Goal: Task Accomplishment & Management: Manage account settings

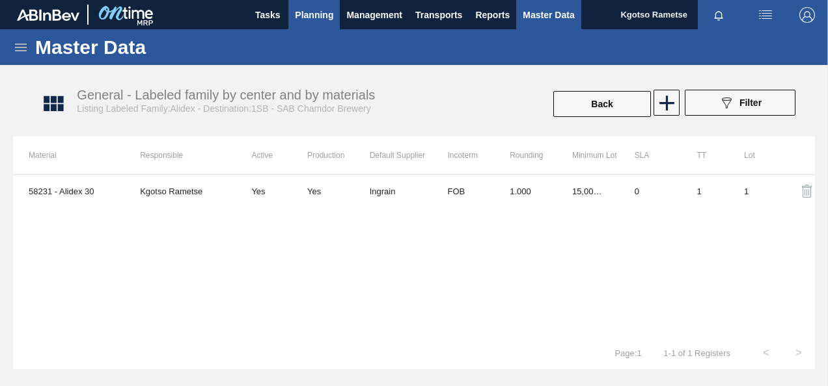
click at [307, 16] on span "Planning" at bounding box center [314, 15] width 38 height 16
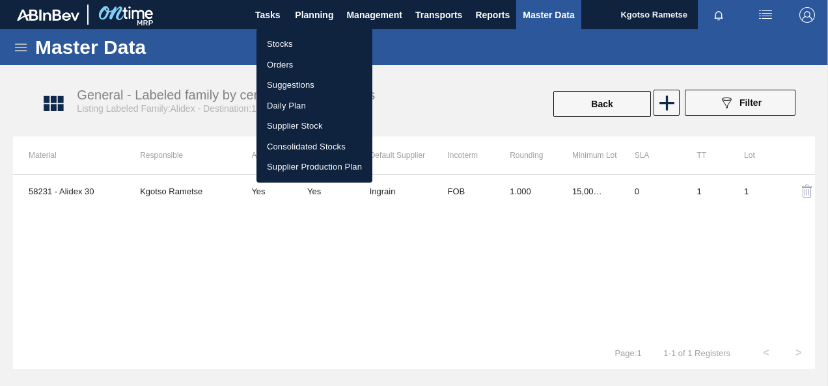
click at [291, 42] on li "Stocks" at bounding box center [314, 44] width 116 height 21
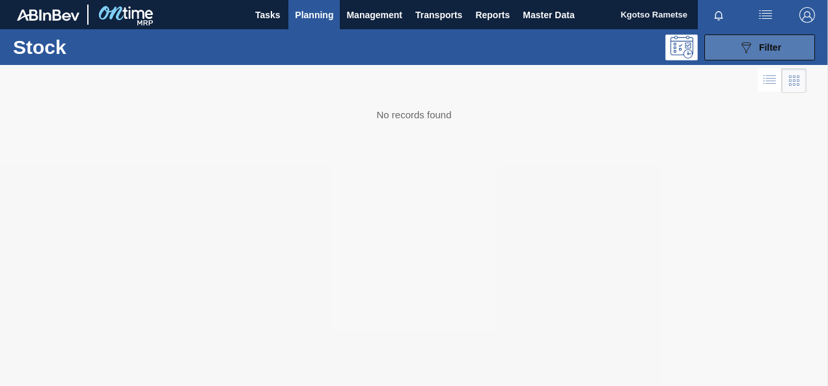
click at [766, 55] on div "089F7B8B-B2A5-4AFE-B5C0-19BA573D28AC Filter" at bounding box center [759, 48] width 43 height 16
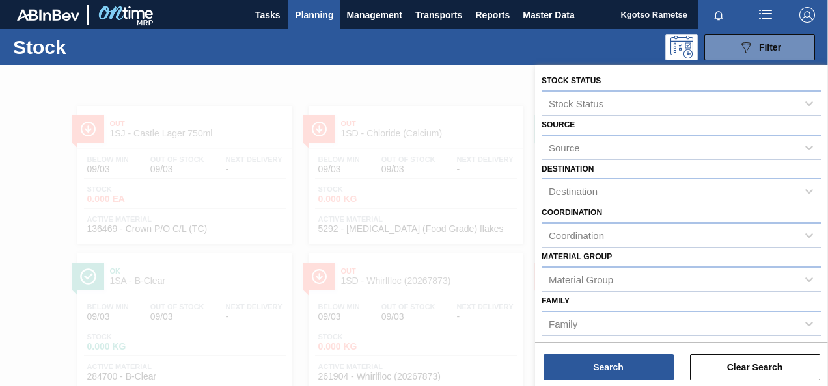
click at [576, 306] on div "Family Family" at bounding box center [681, 314] width 280 height 44
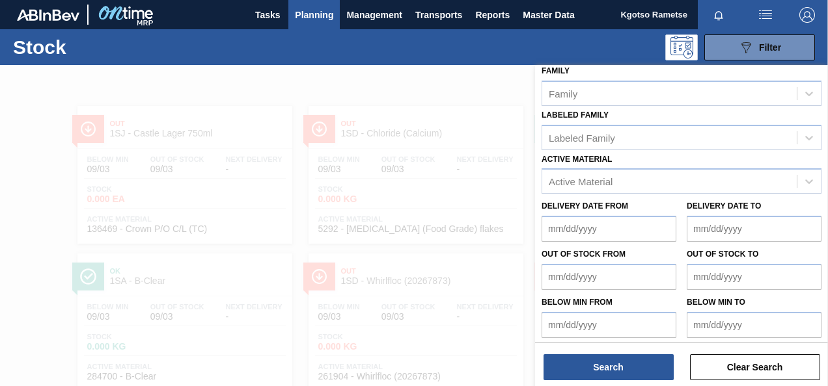
scroll to position [233, 0]
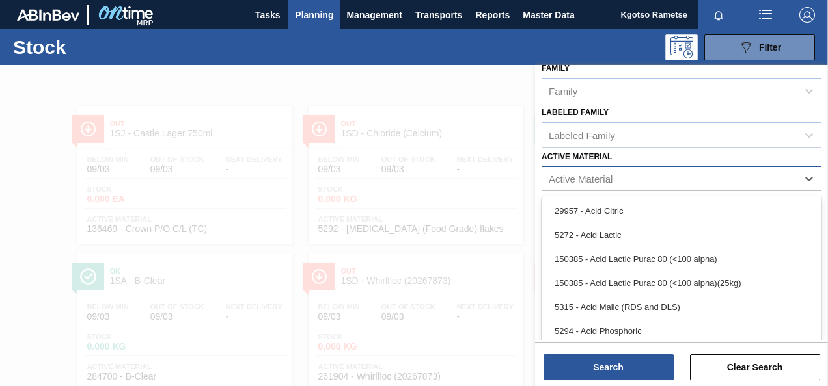
click at [566, 180] on div "Active Material" at bounding box center [580, 179] width 64 height 11
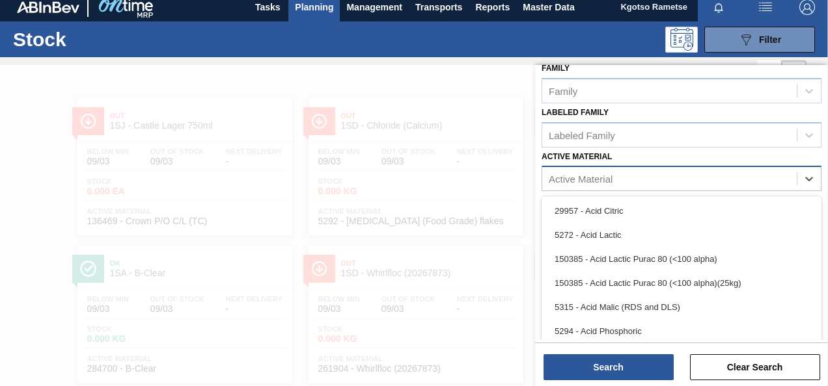
scroll to position [9, 0]
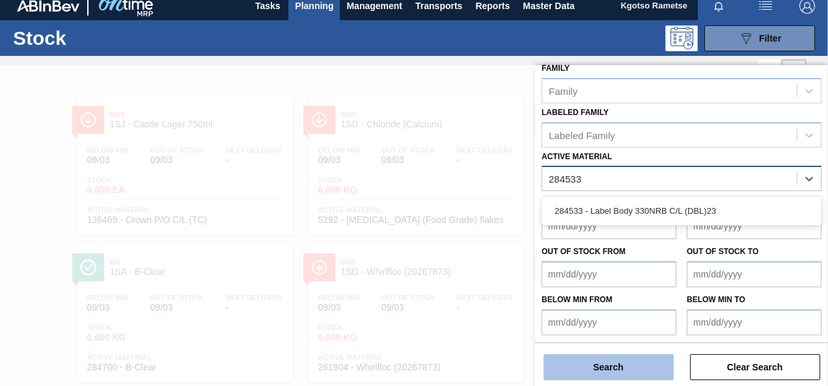
type Material "284533"
click at [596, 366] on button "Search" at bounding box center [608, 368] width 130 height 26
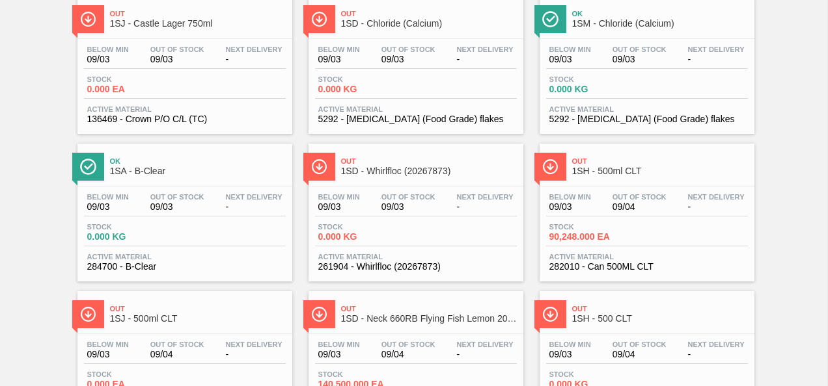
scroll to position [0, 0]
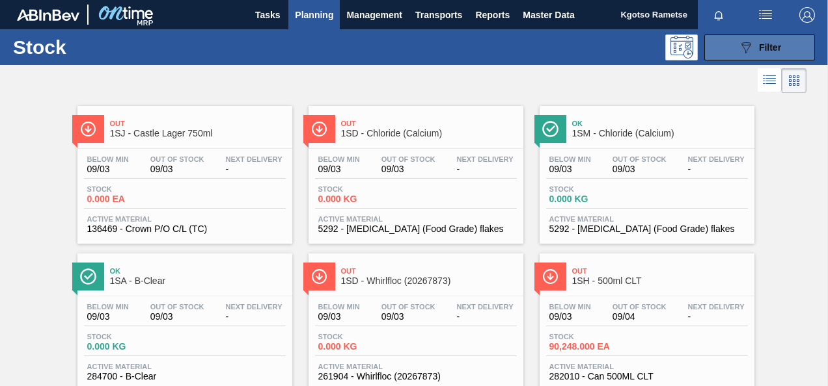
click at [716, 46] on button "089F7B8B-B2A5-4AFE-B5C0-19BA573D28AC Filter" at bounding box center [759, 47] width 111 height 26
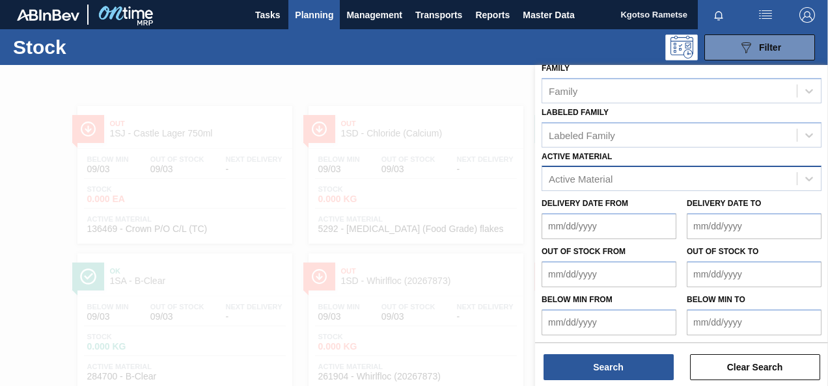
click at [648, 183] on div "Active Material" at bounding box center [669, 179] width 254 height 19
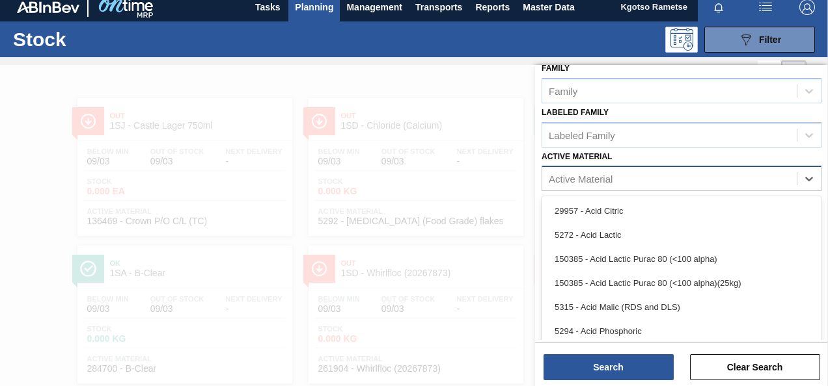
scroll to position [9, 0]
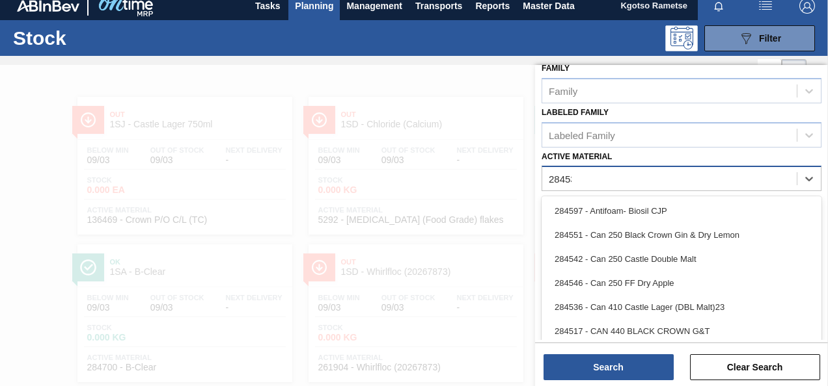
type Material "284533"
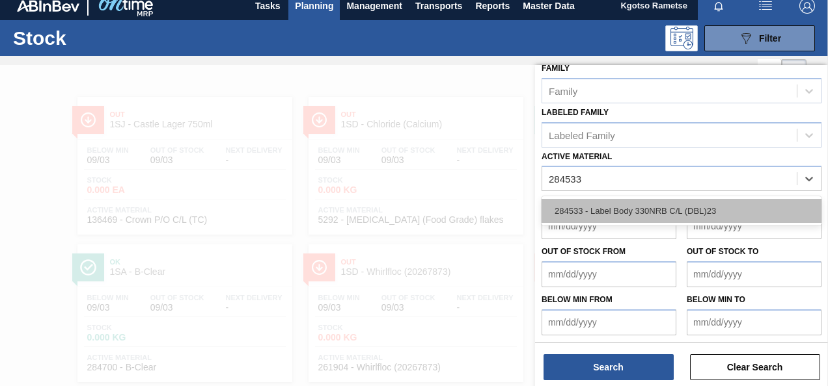
click at [612, 216] on div "284533 - Label Body 330NRB C/L (DBL)23" at bounding box center [681, 211] width 280 height 24
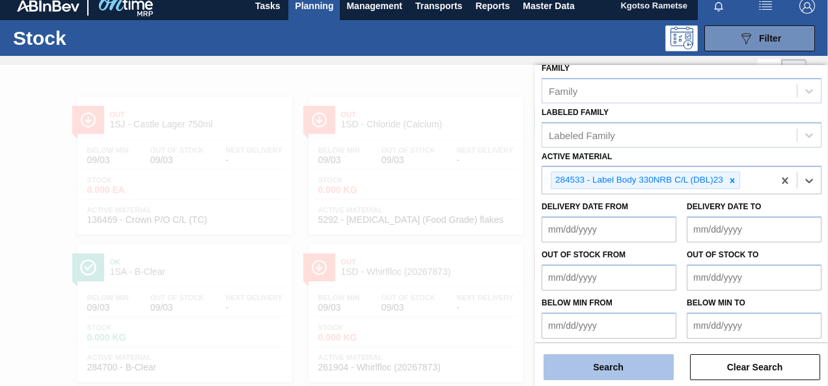
click at [592, 363] on button "Search" at bounding box center [608, 368] width 130 height 26
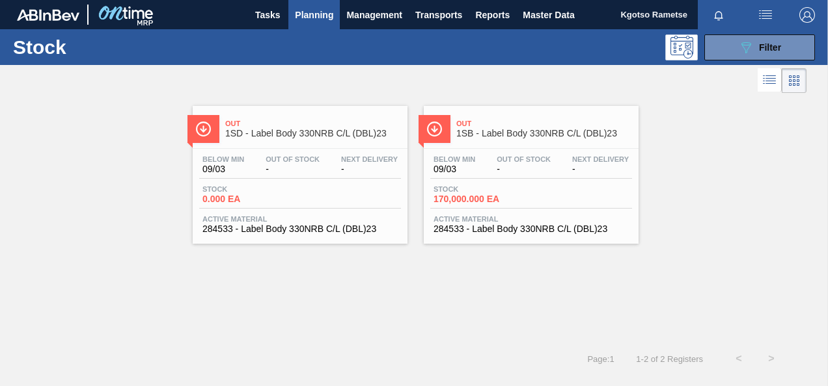
click at [469, 124] on span "Out" at bounding box center [544, 124] width 176 height 8
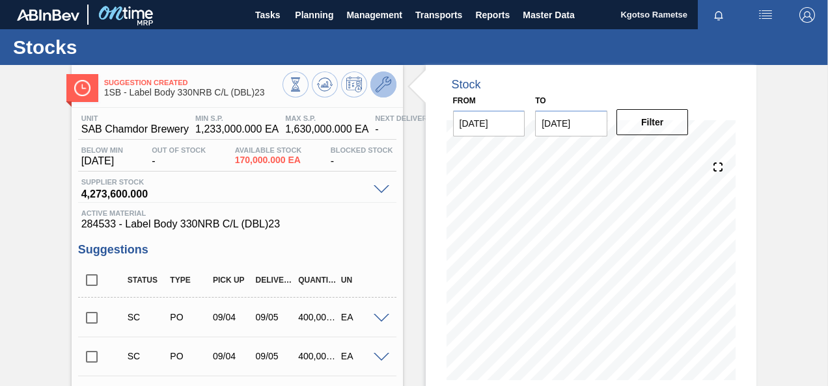
click at [383, 86] on icon at bounding box center [383, 85] width 16 height 16
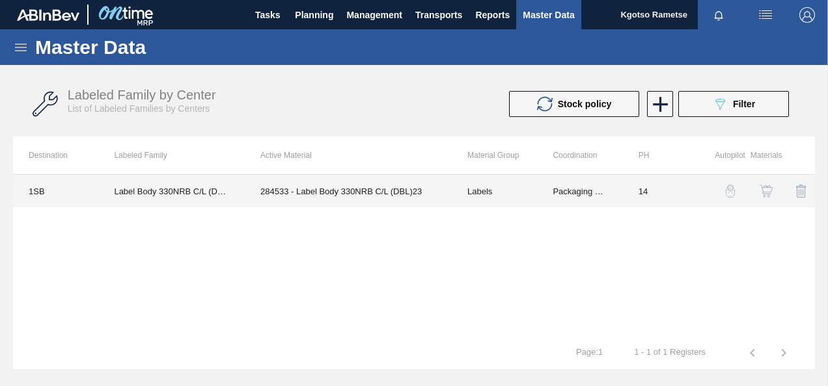
click at [379, 194] on td "284533 - Label Body 330NRB C/L (DBL)23" at bounding box center [348, 191] width 207 height 33
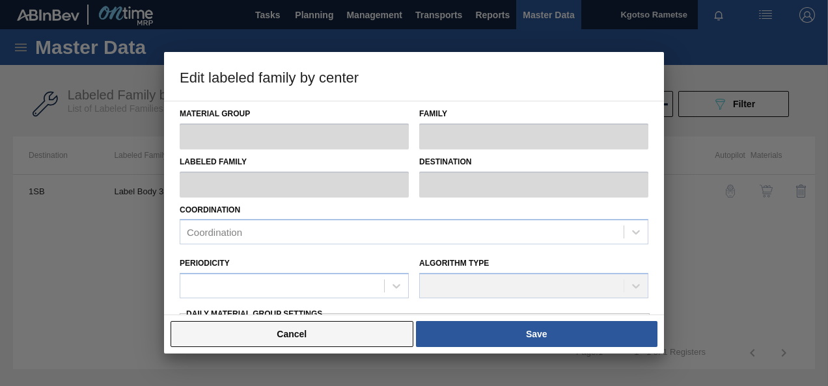
type input "Labels"
type input "Label 330"
type input "Label Body 330NRB C/L (DBL)23"
type input "1SB - SAB Chamdor Brewery"
type input "14"
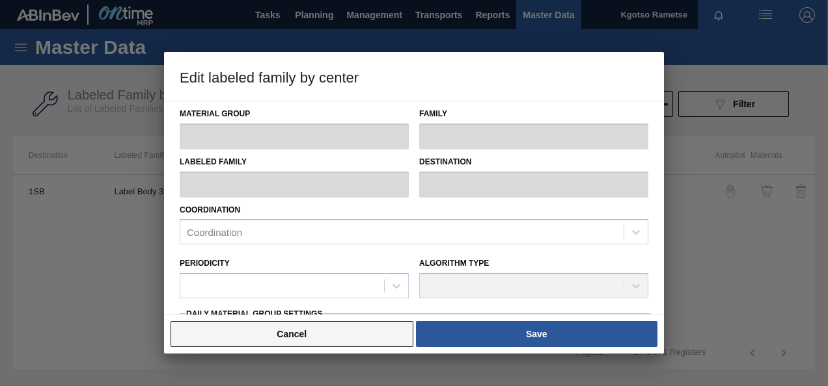
type input "1,233,000"
type input "1,630,000"
type input "100"
type input "1,630,000.000"
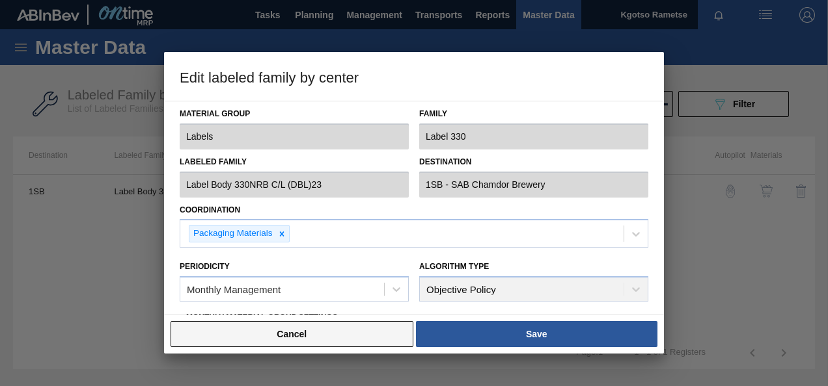
click at [250, 331] on button "Cancel" at bounding box center [291, 334] width 243 height 26
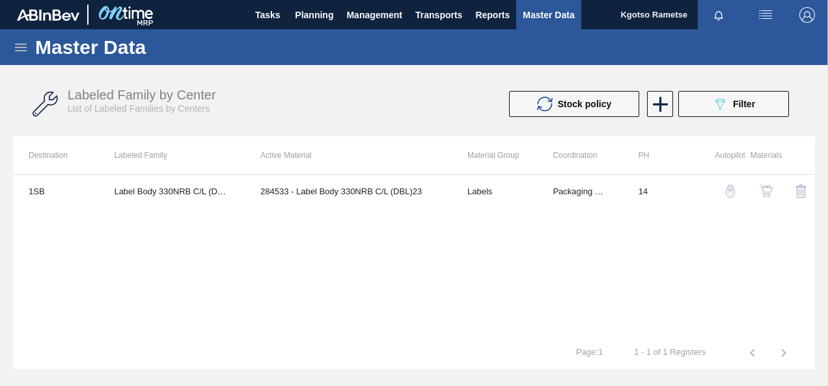
click at [766, 185] on img "button" at bounding box center [765, 191] width 13 height 13
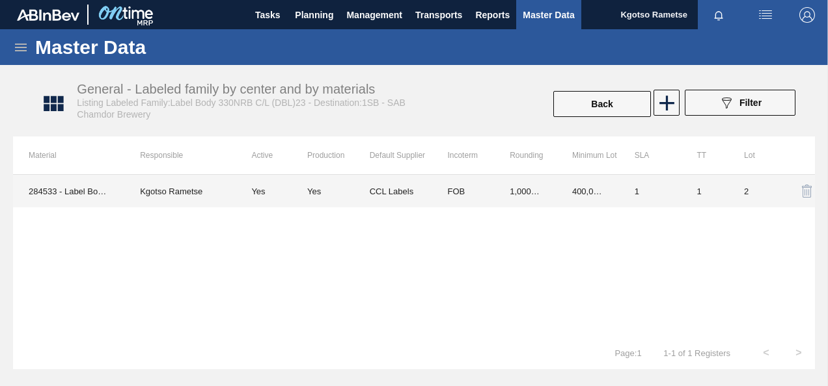
click at [439, 182] on td "FOB" at bounding box center [462, 191] width 62 height 33
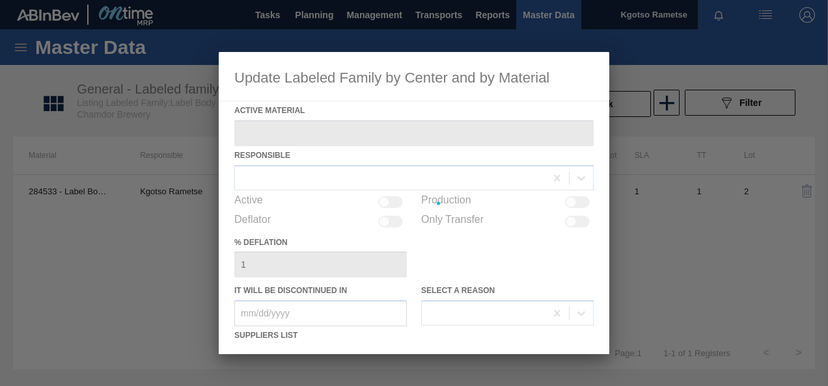
type Material "284533 - Label Body 330NRB C/L (DBL)23"
checkbox input "true"
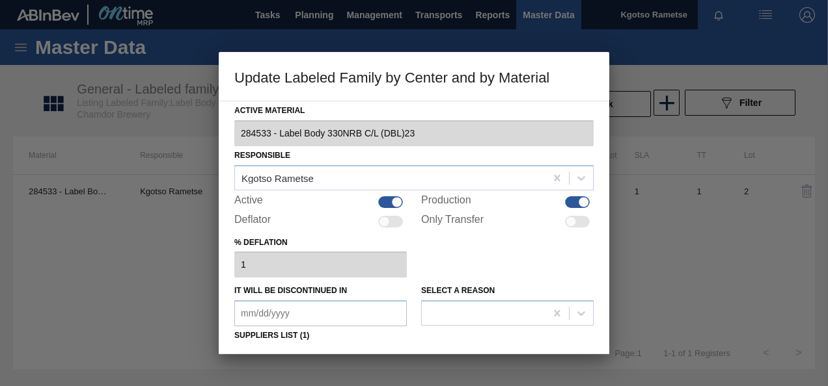
click at [455, 249] on div "% deflation 1" at bounding box center [413, 256] width 359 height 45
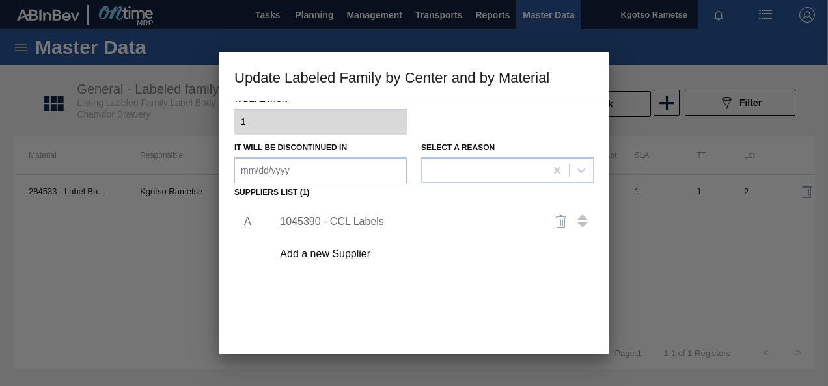
scroll to position [199, 0]
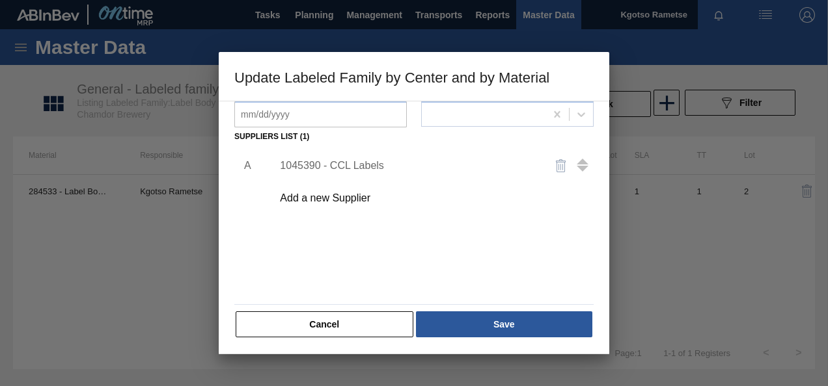
click at [355, 163] on div "1045390 - CCL Labels" at bounding box center [407, 166] width 255 height 12
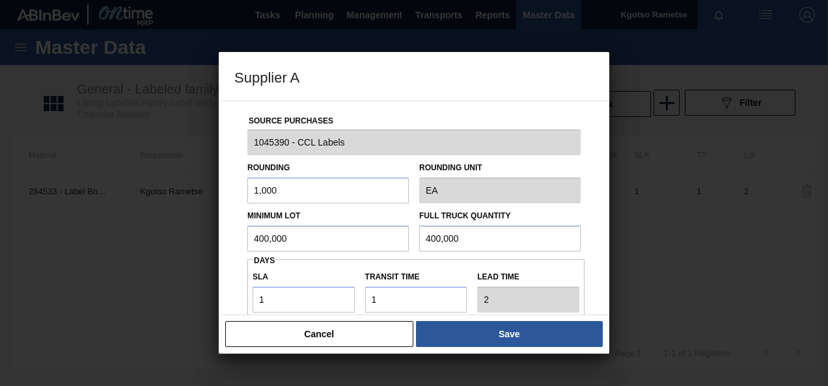
drag, startPoint x: 297, startPoint y: 236, endPoint x: 211, endPoint y: 221, distance: 87.1
click at [211, 221] on div "Supplier A Source Purchases 1045390 - CCL Labels Rounding 1,000 Rounding Unit E…" at bounding box center [414, 193] width 828 height 386
drag, startPoint x: 312, startPoint y: 237, endPoint x: 177, endPoint y: 268, distance: 138.9
click at [177, 268] on div "Supplier A Source Purchases 1045390 - CCL Labels Rounding 1,000 Rounding Unit E…" at bounding box center [414, 193] width 828 height 386
type input "1,000,000"
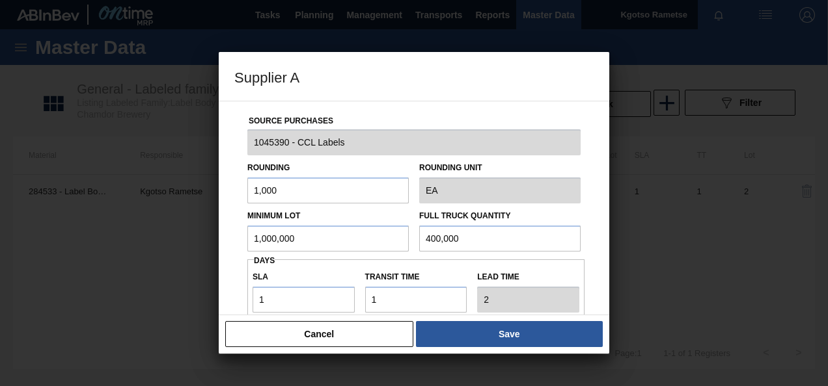
drag, startPoint x: 463, startPoint y: 234, endPoint x: 365, endPoint y: 241, distance: 97.9
click at [365, 241] on div "Minimum Lot 1,000,000 Full Truck Quantity 400,000" at bounding box center [414, 228] width 344 height 48
paste input "1,0"
type input "1,000,000"
drag, startPoint x: 307, startPoint y: 303, endPoint x: 215, endPoint y: 297, distance: 91.9
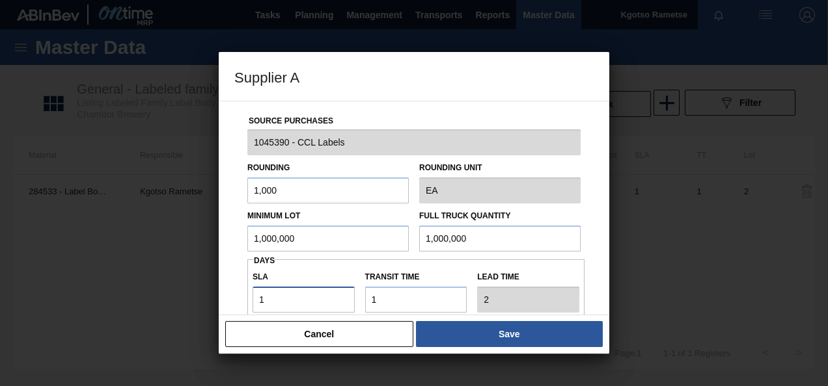
click at [215, 297] on div "Supplier A Source Purchases 1045390 - CCL Labels Rounding 1,000 Rounding Unit E…" at bounding box center [414, 193] width 828 height 386
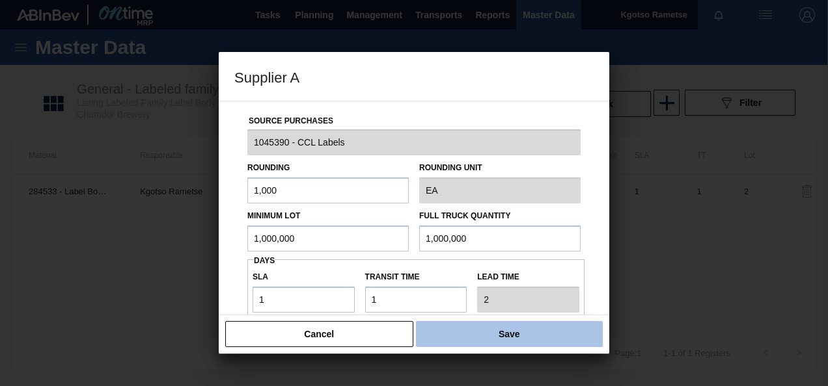
click at [226, 291] on div "Source Purchases 1045390 - CCL Labels Rounding 1,000 Rounding Unit EA Minimum L…" at bounding box center [414, 208] width 390 height 215
click at [468, 333] on button "Save" at bounding box center [509, 334] width 187 height 26
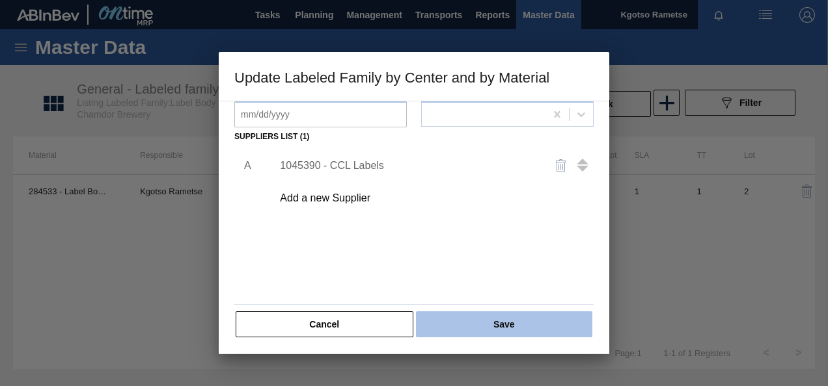
click at [479, 323] on button "Save" at bounding box center [504, 325] width 176 height 26
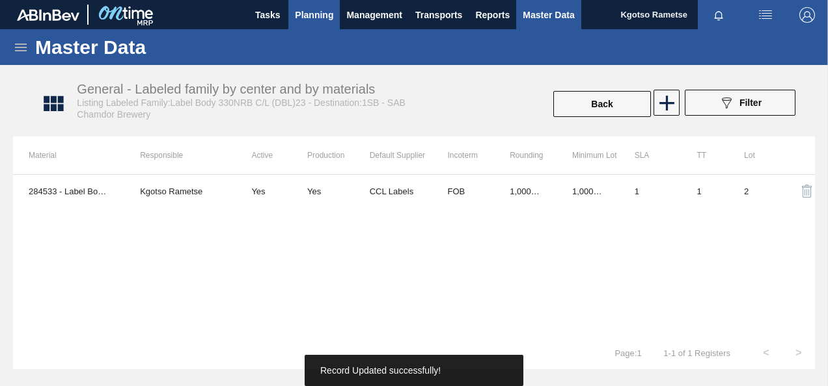
click at [301, 17] on span "Planning" at bounding box center [314, 15] width 38 height 16
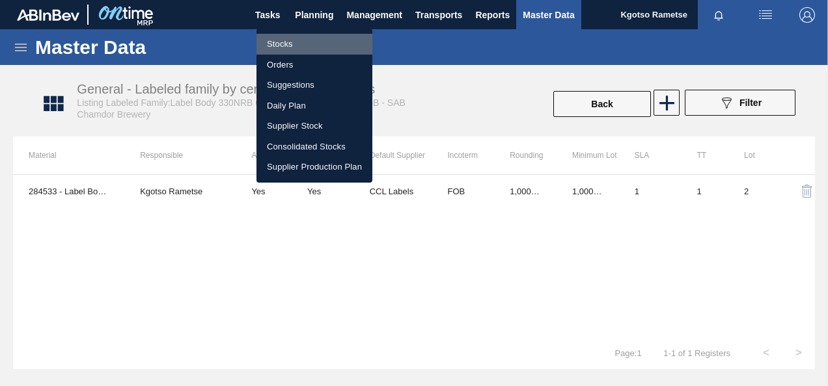
click at [288, 42] on li "Stocks" at bounding box center [314, 44] width 116 height 21
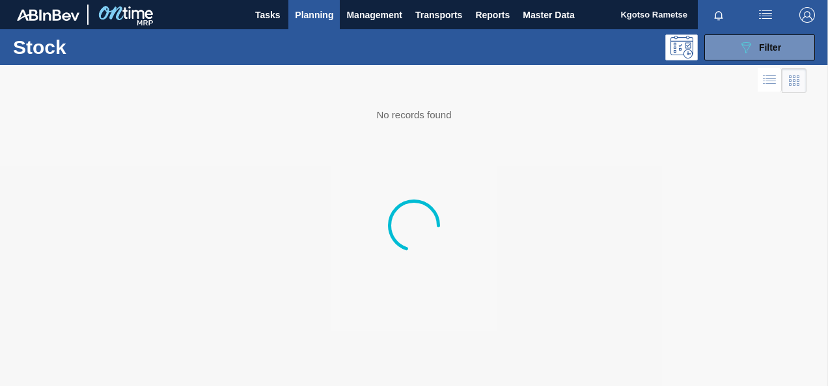
click at [288, 42] on div "089F7B8B-B2A5-4AFE-B5C0-19BA573D28AC Filter" at bounding box center [507, 47] width 628 height 26
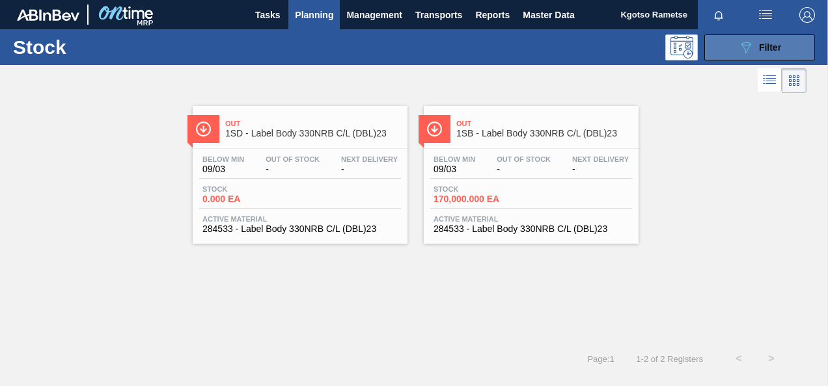
click at [718, 36] on button "089F7B8B-B2A5-4AFE-B5C0-19BA573D28AC Filter" at bounding box center [759, 47] width 111 height 26
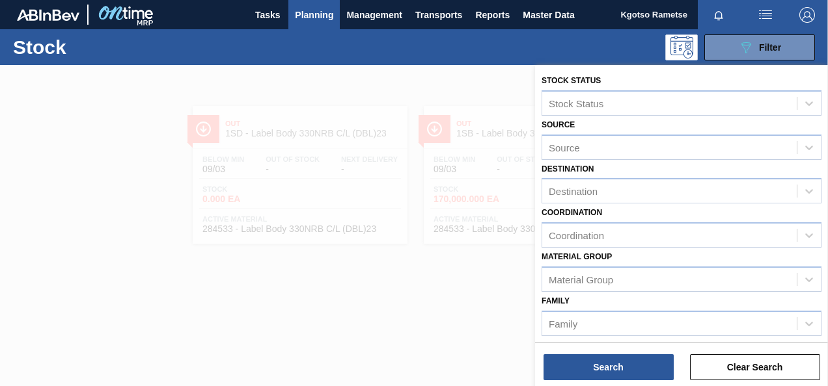
click at [680, 258] on div "Material Group Material Group" at bounding box center [681, 270] width 280 height 44
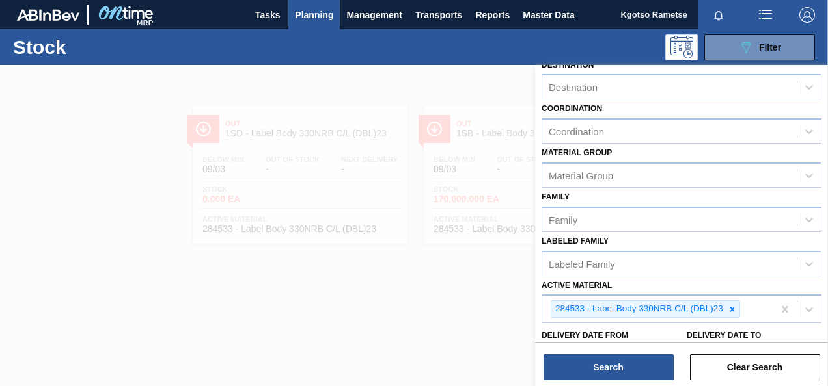
scroll to position [130, 0]
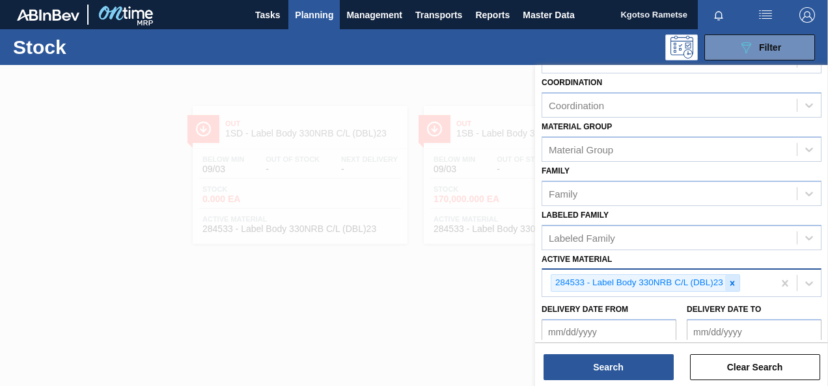
click at [733, 281] on icon at bounding box center [731, 283] width 9 height 9
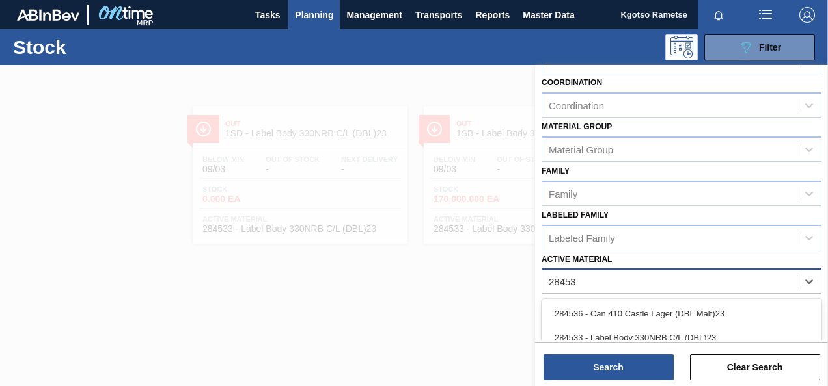
type Material "284532"
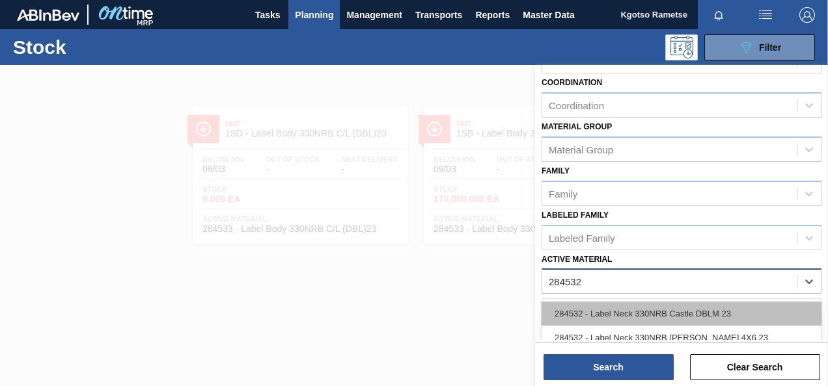
click at [658, 316] on div "284532 - Label Neck 330NRB Castle DBLM 23" at bounding box center [681, 314] width 280 height 24
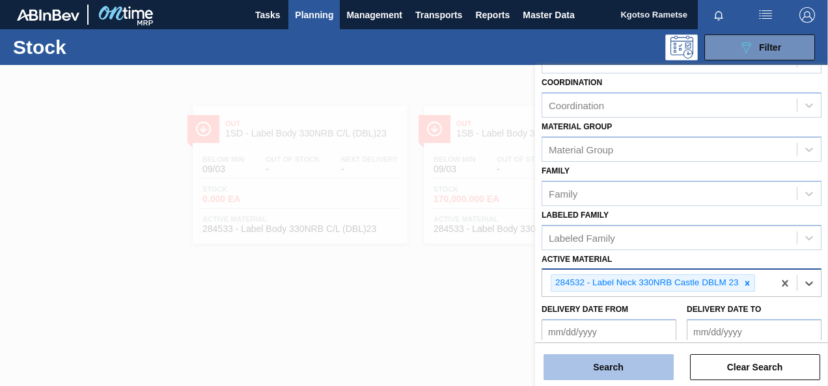
click at [618, 362] on button "Search" at bounding box center [608, 368] width 130 height 26
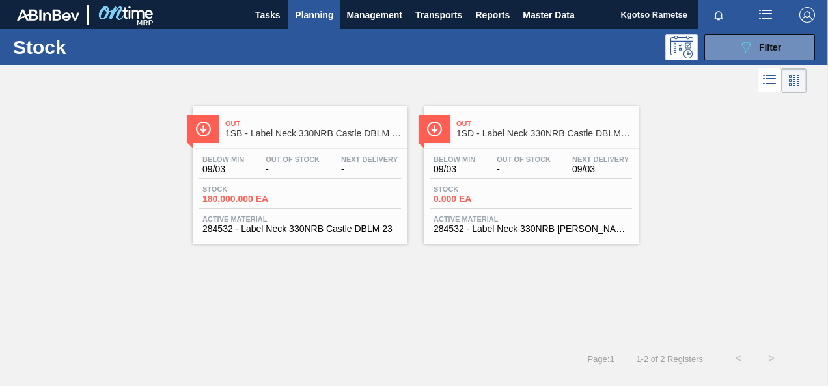
click at [297, 146] on div "Out 1SB - Label Neck 330NRB Castle DBLM 23 Below Min 09/03 Out Of Stock - Next …" at bounding box center [300, 175] width 215 height 138
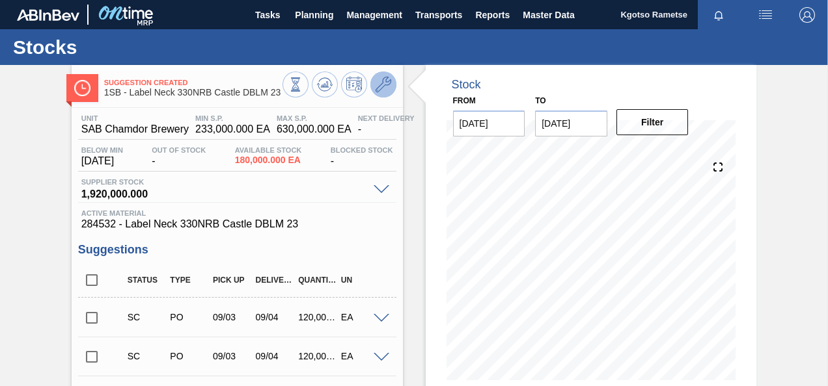
click at [380, 84] on icon at bounding box center [383, 85] width 16 height 16
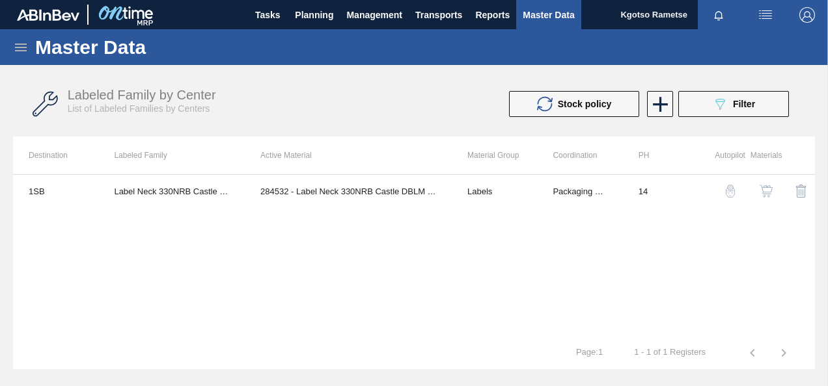
click at [768, 183] on button "button" at bounding box center [765, 191] width 31 height 31
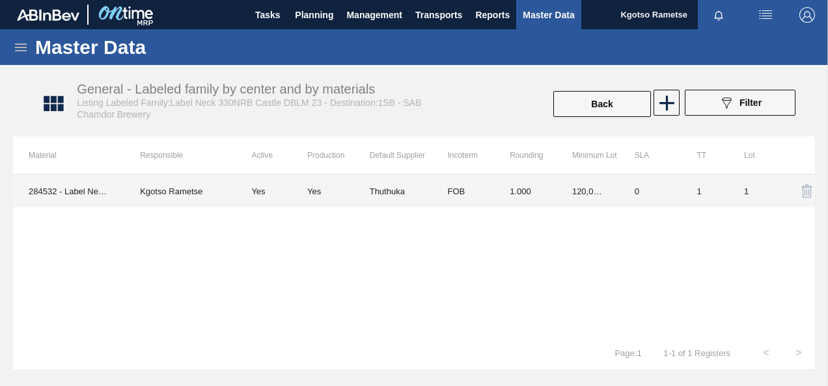
click at [577, 202] on td "120,000.000" at bounding box center [587, 191] width 62 height 33
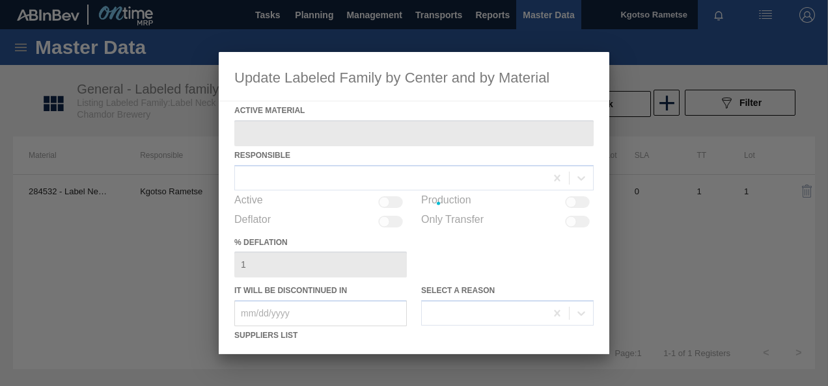
click at [577, 202] on div at bounding box center [414, 203] width 390 height 303
type Material "284532 - Label Neck 330NRB Castle DBLM 23"
checkbox input "true"
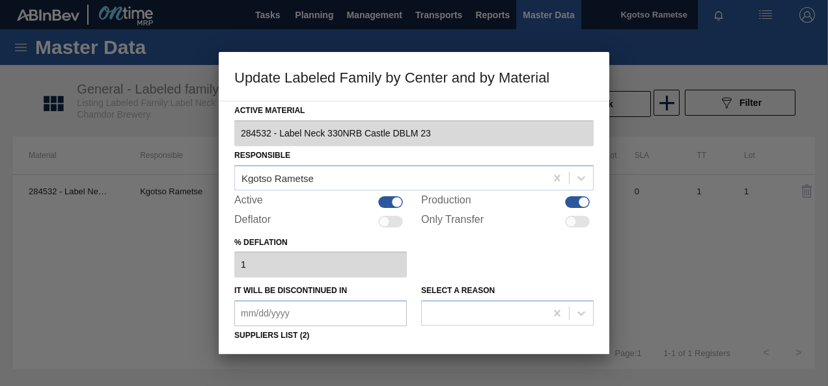
click at [453, 276] on div "% deflation 1" at bounding box center [413, 256] width 359 height 45
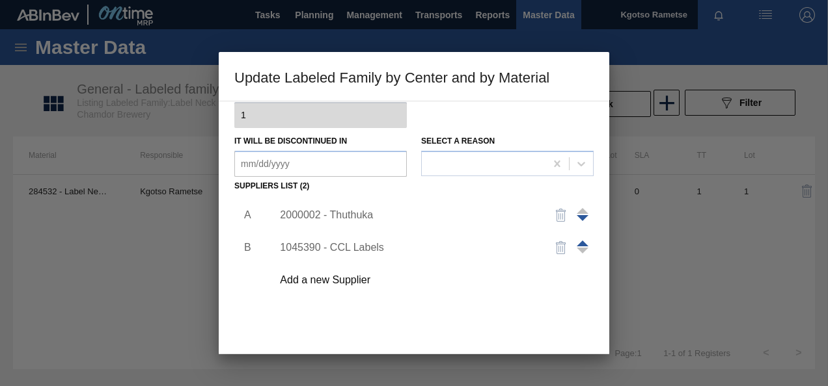
scroll to position [182, 0]
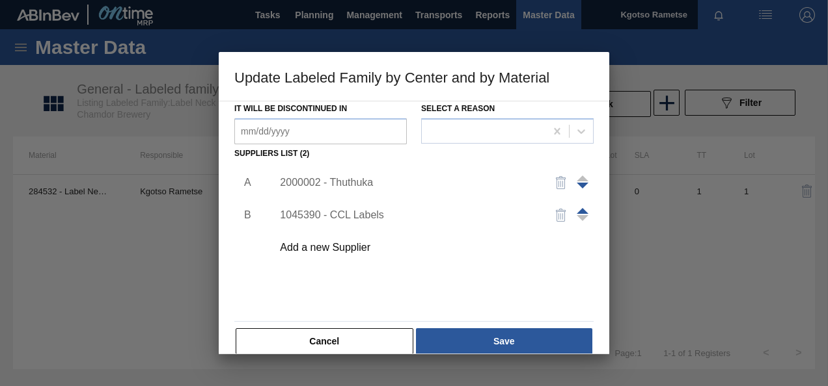
click at [341, 179] on div "2000002 - Thuthuka" at bounding box center [407, 183] width 255 height 12
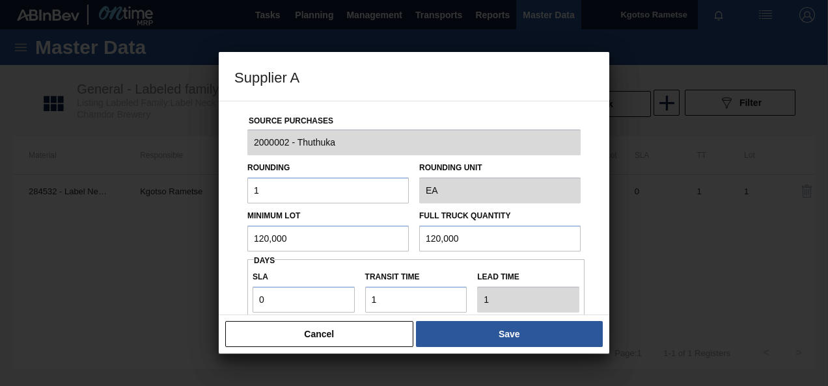
drag, startPoint x: 327, startPoint y: 239, endPoint x: 213, endPoint y: 260, distance: 115.1
click at [213, 260] on div "Supplier A Source Purchases 2000002 - Thuthuka Rounding 1 Rounding Unit EA Mini…" at bounding box center [414, 193] width 828 height 386
drag, startPoint x: 304, startPoint y: 243, endPoint x: 207, endPoint y: 260, distance: 99.0
click at [207, 260] on div "Supplier A Source Purchases 2000002 - Thuthuka Rounding 1 Rounding Unit EA Mini…" at bounding box center [414, 193] width 828 height 386
type input "1,000,000"
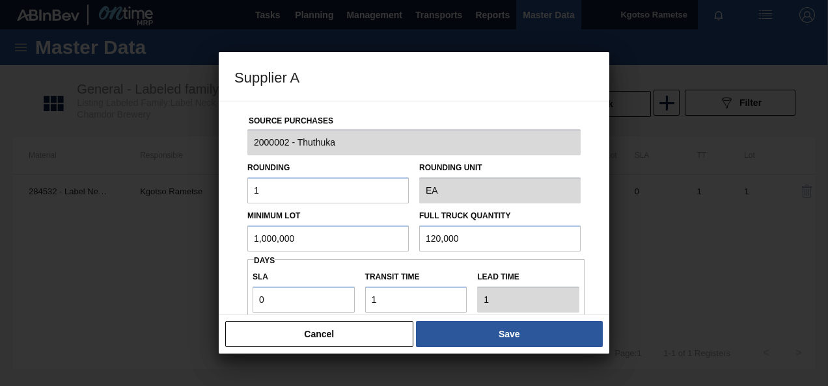
drag, startPoint x: 463, startPoint y: 234, endPoint x: 275, endPoint y: 264, distance: 190.4
click at [275, 264] on div "Source Purchases 2000002 - Thuthuka Rounding 1 Rounding Unit EA Minimum Lot 1,0…" at bounding box center [413, 316] width 359 height 431
paste input ",00"
type input "1,000,000"
drag, startPoint x: 271, startPoint y: 295, endPoint x: 242, endPoint y: 293, distance: 28.7
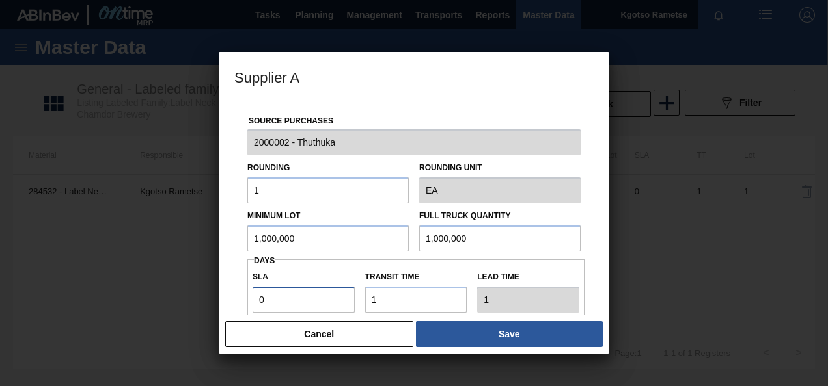
click at [242, 293] on div "Source Purchases 2000002 - Thuthuka Rounding 1 Rounding Unit EA Minimum Lot 1,0…" at bounding box center [413, 316] width 359 height 431
type input "1"
type input "2"
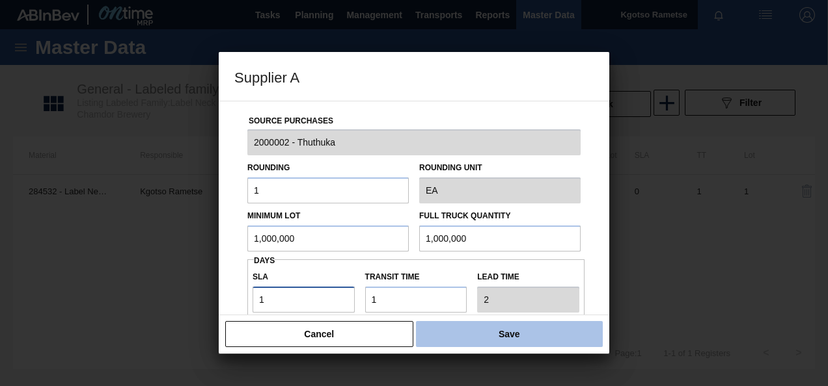
type input "1"
click at [448, 327] on button "Save" at bounding box center [509, 334] width 187 height 26
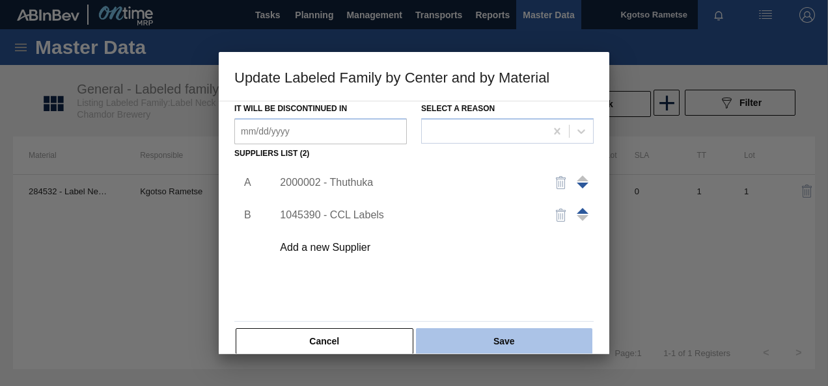
click at [463, 334] on button "Save" at bounding box center [504, 342] width 176 height 26
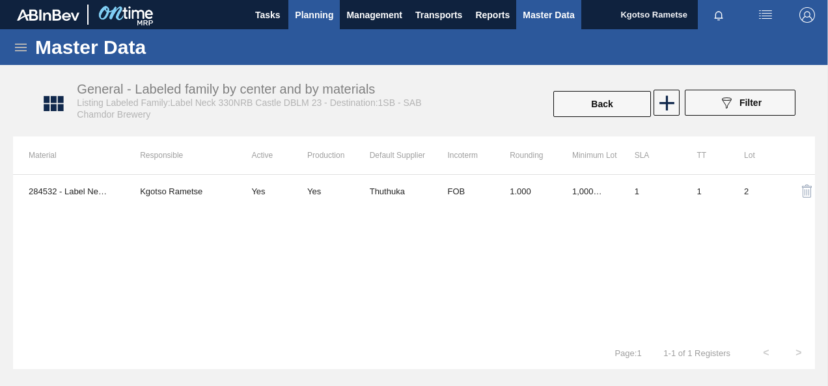
click at [310, 18] on span "Planning" at bounding box center [314, 15] width 38 height 16
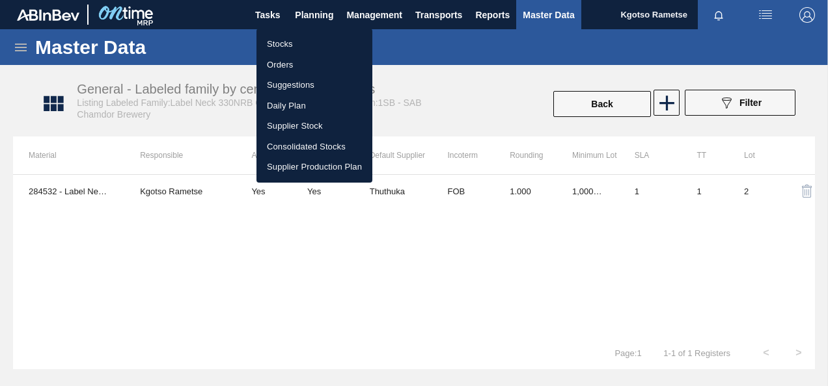
click at [292, 44] on li "Stocks" at bounding box center [314, 44] width 116 height 21
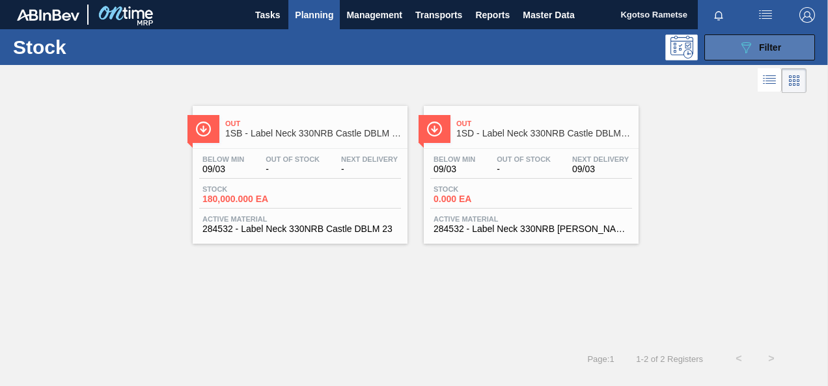
click at [782, 43] on button "089F7B8B-B2A5-4AFE-B5C0-19BA573D28AC Filter" at bounding box center [759, 47] width 111 height 26
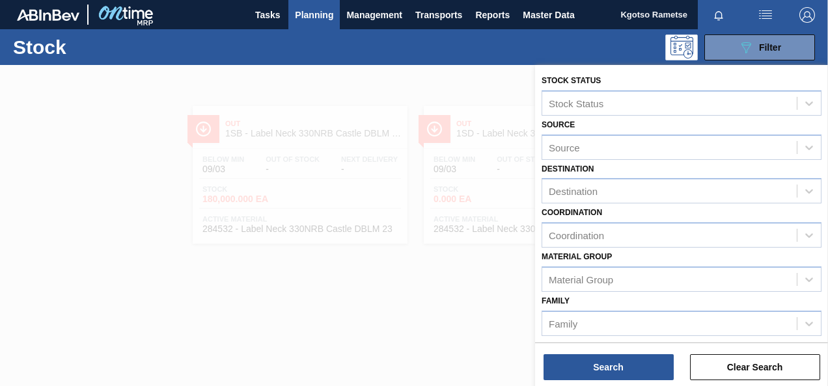
click at [644, 208] on div "Coordination Coordination" at bounding box center [681, 226] width 280 height 44
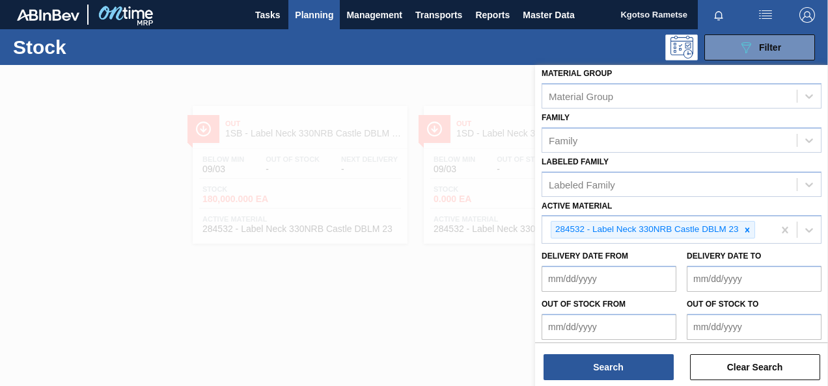
scroll to position [236, 0]
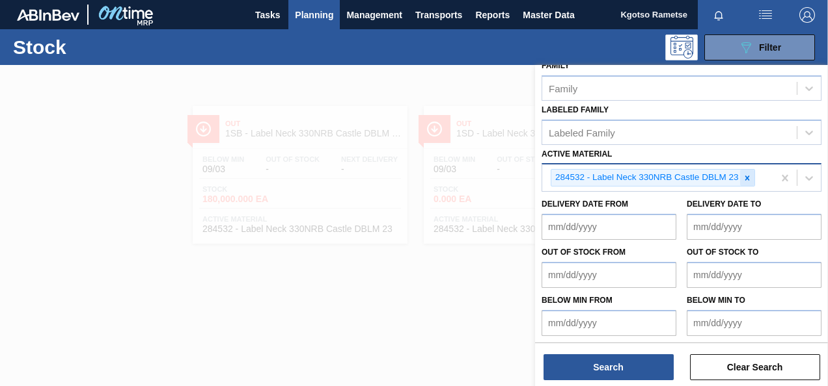
click at [745, 176] on icon at bounding box center [746, 178] width 9 height 9
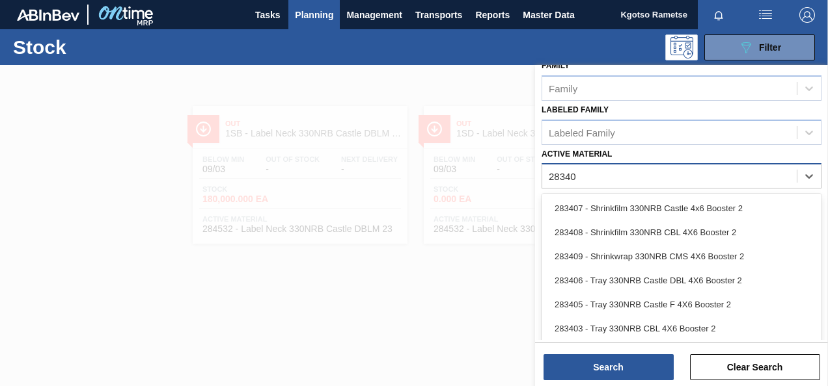
type Material "283406"
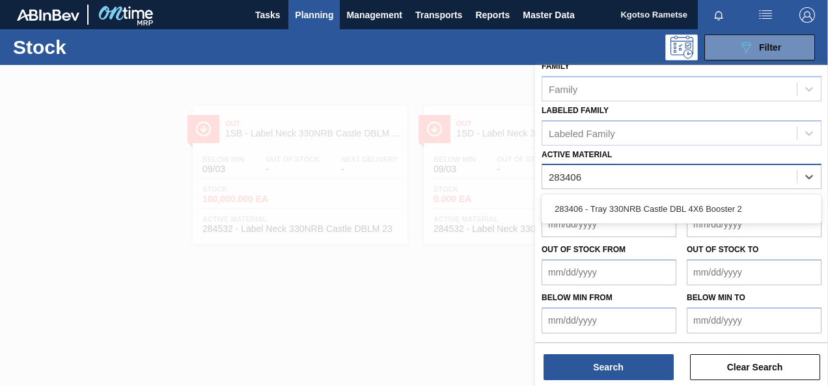
scroll to position [233, 0]
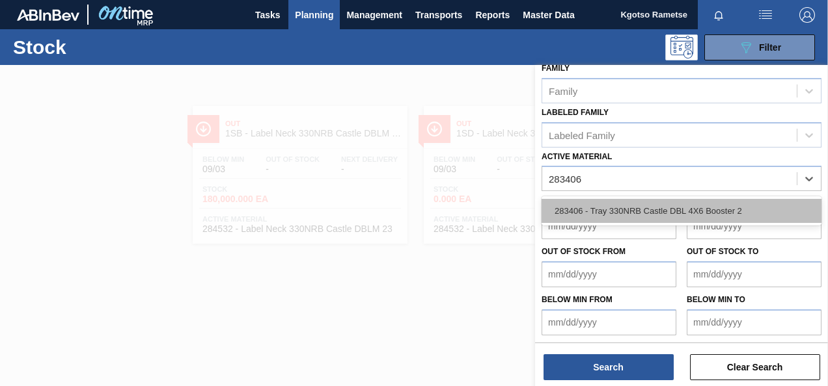
drag, startPoint x: 656, startPoint y: 206, endPoint x: 642, endPoint y: 314, distance: 108.9
click at [656, 206] on div "283406 - Tray 330NRB Castle DBL 4X6 Booster 2" at bounding box center [681, 211] width 280 height 24
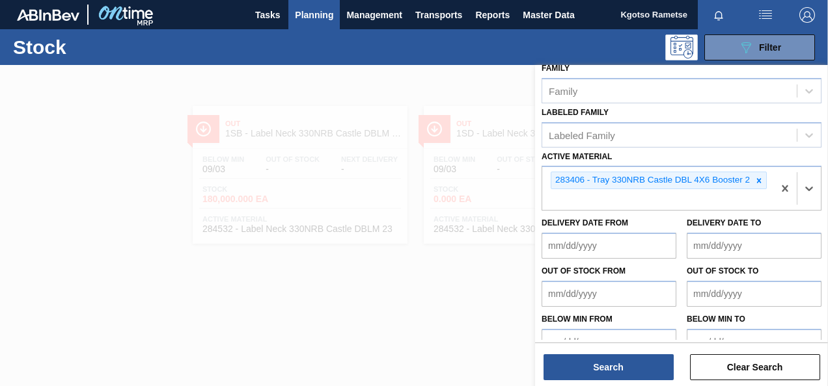
scroll to position [236, 0]
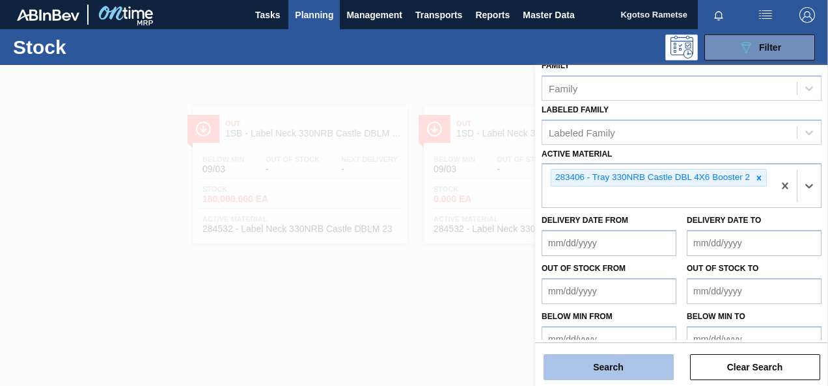
click at [621, 358] on button "Search" at bounding box center [608, 368] width 130 height 26
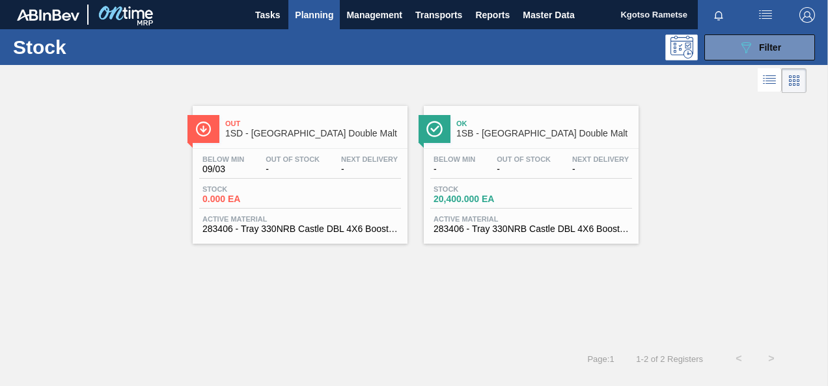
click at [512, 135] on span "1SB - 330NRB Castle Double Malt" at bounding box center [544, 134] width 176 height 10
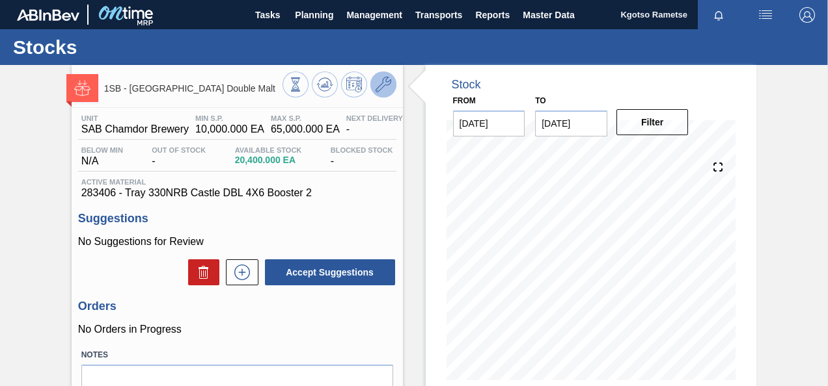
click at [384, 89] on icon at bounding box center [383, 85] width 16 height 16
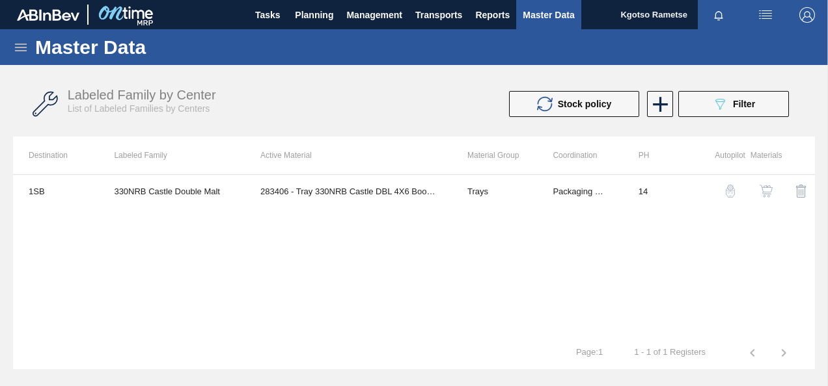
click at [766, 193] on img "button" at bounding box center [765, 191] width 13 height 13
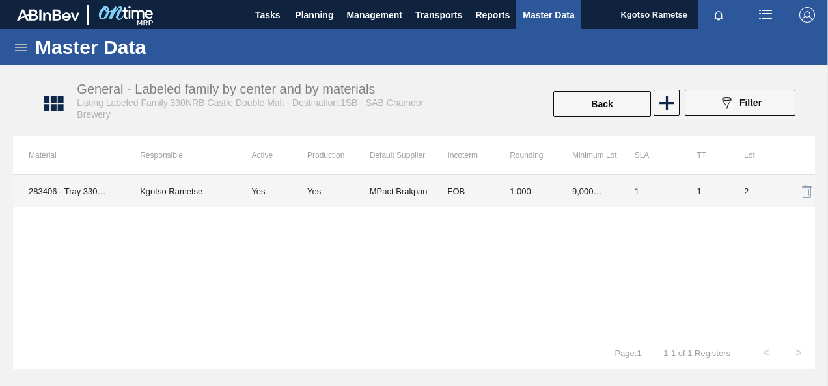
click at [514, 199] on td "1.000" at bounding box center [525, 191] width 62 height 33
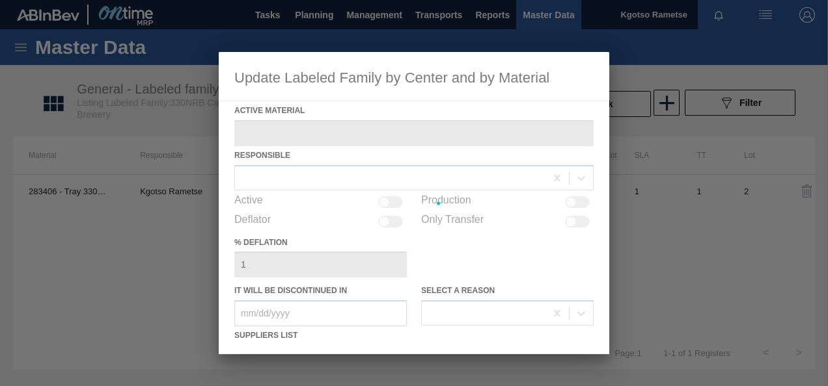
type Material "283406 - Tray 330NRB Castle DBL 4X6 Booster 2"
checkbox input "true"
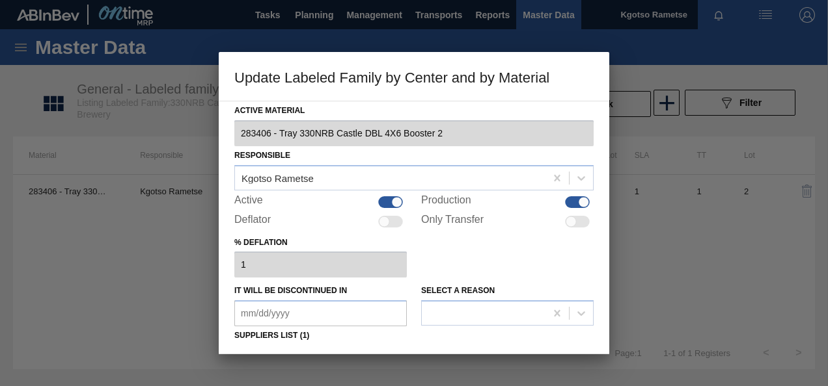
click at [467, 260] on div "% deflation 1" at bounding box center [413, 256] width 359 height 45
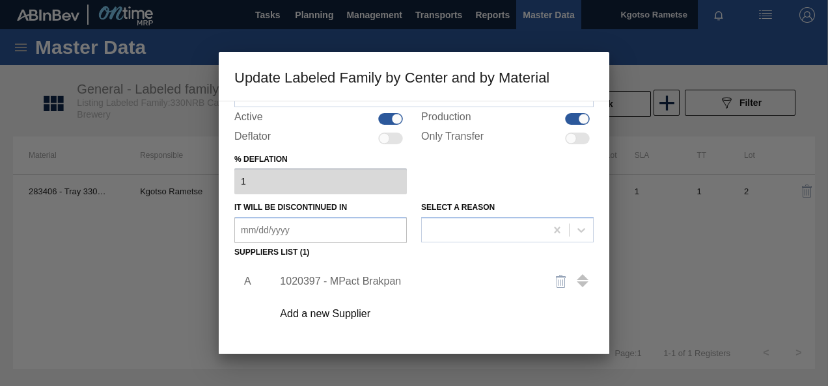
scroll to position [104, 0]
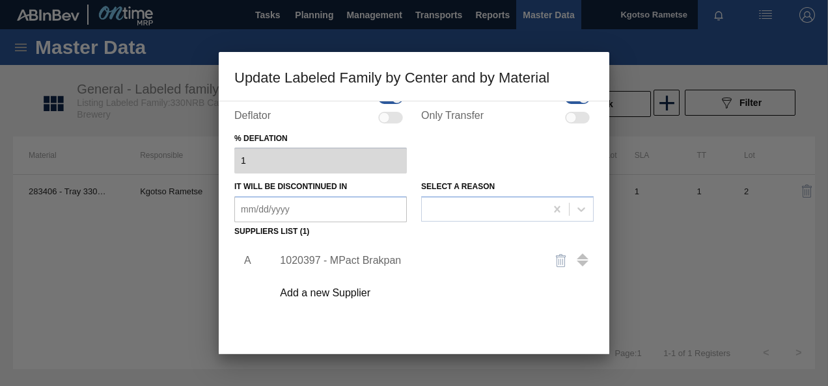
click at [372, 261] on div "1020397 - MPact Brakpan" at bounding box center [407, 261] width 255 height 12
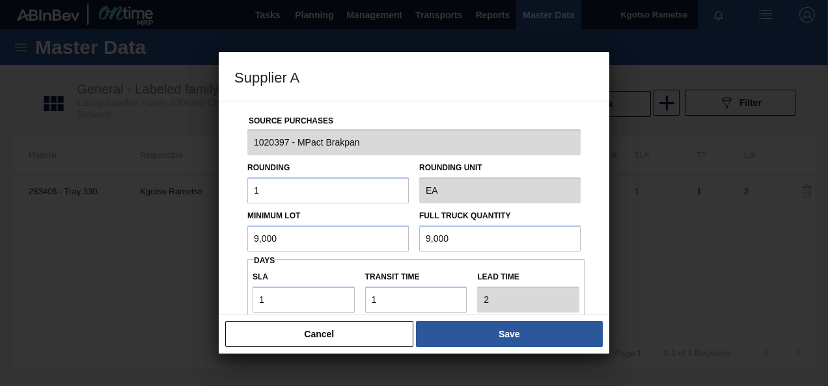
click at [311, 239] on input "9,000" at bounding box center [327, 239] width 161 height 26
drag, startPoint x: 311, startPoint y: 239, endPoint x: 224, endPoint y: 239, distance: 87.2
click at [224, 239] on div "Source Purchases 1020397 - MPact Brakpan Rounding 1 Rounding Unit EA Minimum Lo…" at bounding box center [414, 208] width 390 height 215
drag, startPoint x: 299, startPoint y: 231, endPoint x: 165, endPoint y: 232, distance: 134.0
click at [165, 232] on div "Supplier A Source Purchases 1020397 - MPact Brakpan Rounding 1 Rounding Unit EA…" at bounding box center [414, 193] width 828 height 386
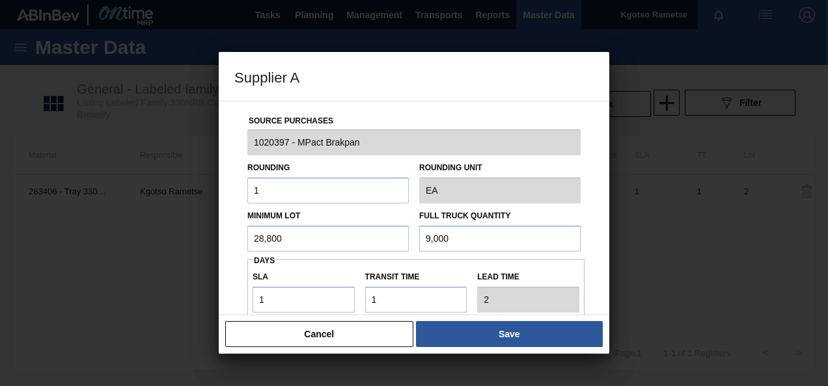
type input "28,800"
drag, startPoint x: 450, startPoint y: 241, endPoint x: 238, endPoint y: 284, distance: 215.8
click at [238, 284] on div "Source Purchases 1020397 - MPact Brakpan Rounding 1 Rounding Unit EA Minimum Lo…" at bounding box center [413, 316] width 359 height 431
paste input "28,8"
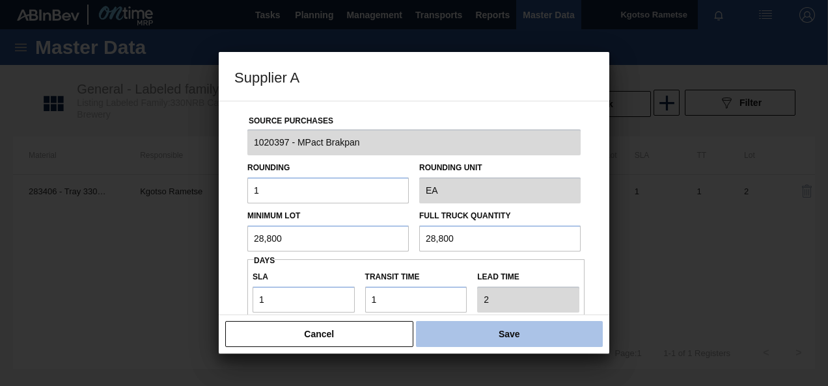
type input "28,800"
click at [460, 340] on button "Save" at bounding box center [509, 334] width 187 height 26
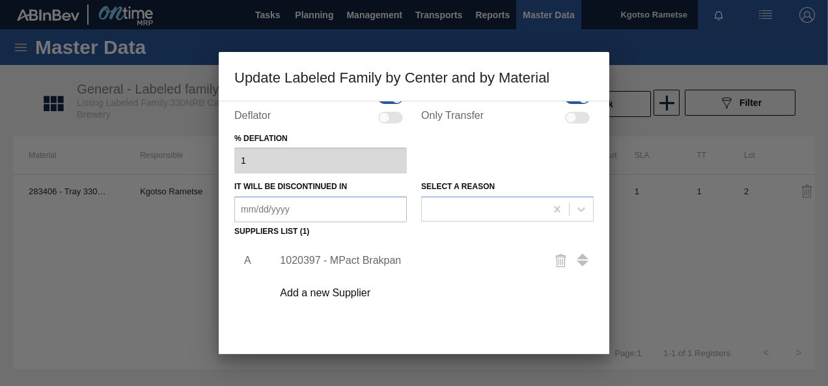
click at [469, 329] on div "A 1020397 - MPact Brakpan Add a new Supplier" at bounding box center [413, 317] width 359 height 153
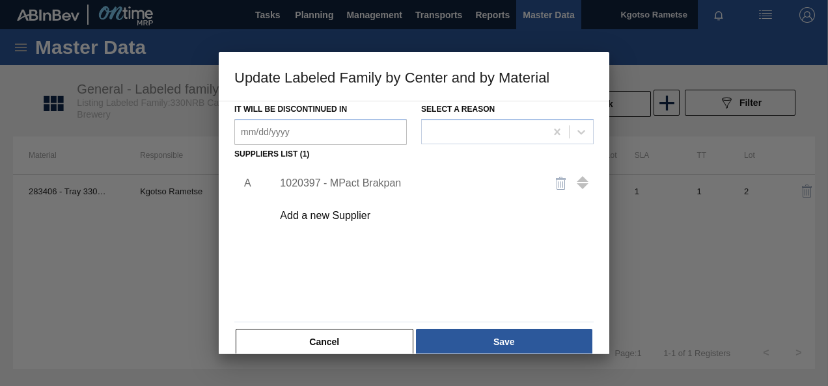
scroll to position [182, 0]
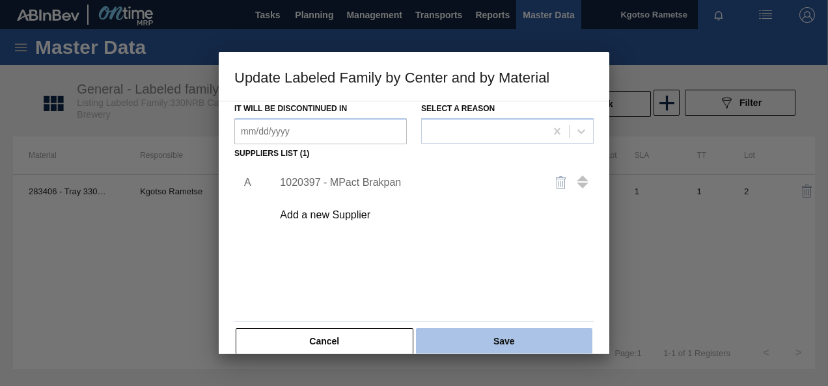
click at [469, 329] on button "Save" at bounding box center [504, 342] width 176 height 26
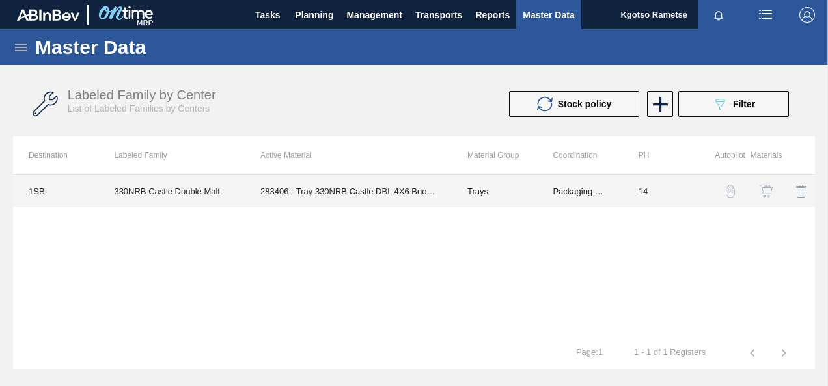
click at [191, 188] on td "330NRB Castle Double Malt" at bounding box center [171, 191] width 146 height 33
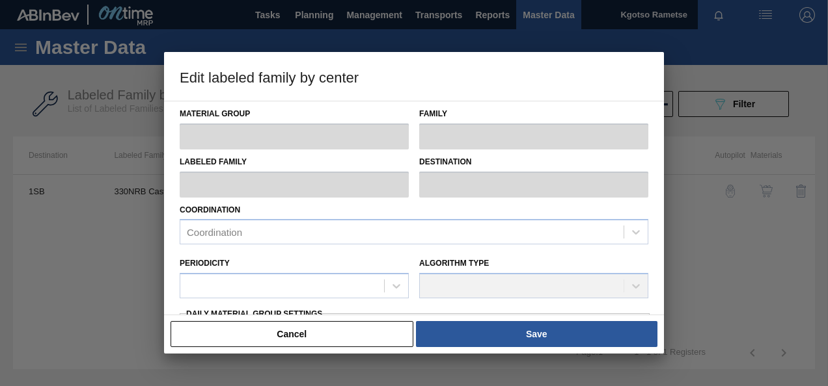
type input "Trays"
type input "Tray 330NRB"
type input "330NRB Castle Double Malt"
type input "1SB - SAB Chamdor Brewery"
type input "14"
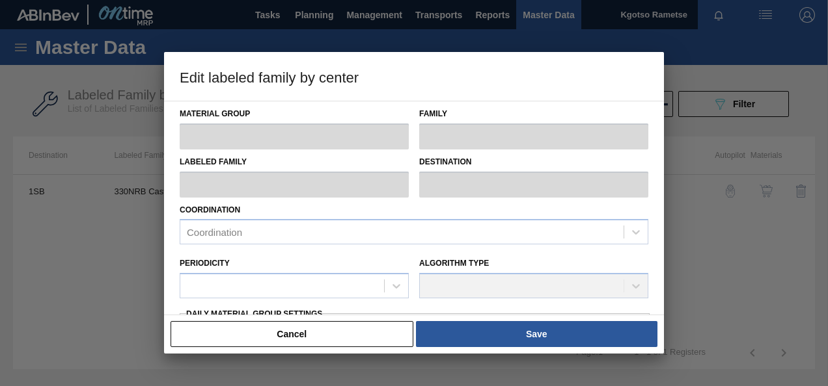
type input "10,000"
type input "65,000"
type input "100"
type input "65,000.000"
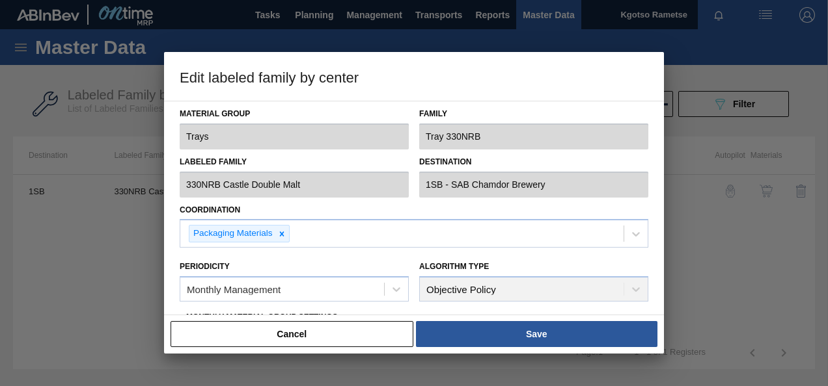
click at [177, 202] on div "Coordination Packaging Materials" at bounding box center [413, 224] width 479 height 47
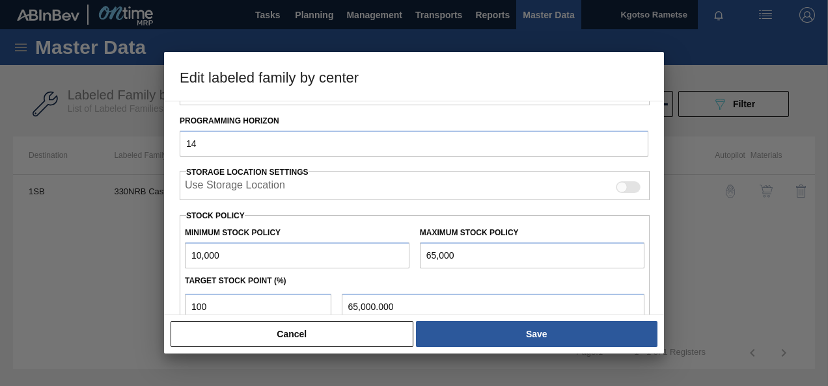
scroll to position [260, 0]
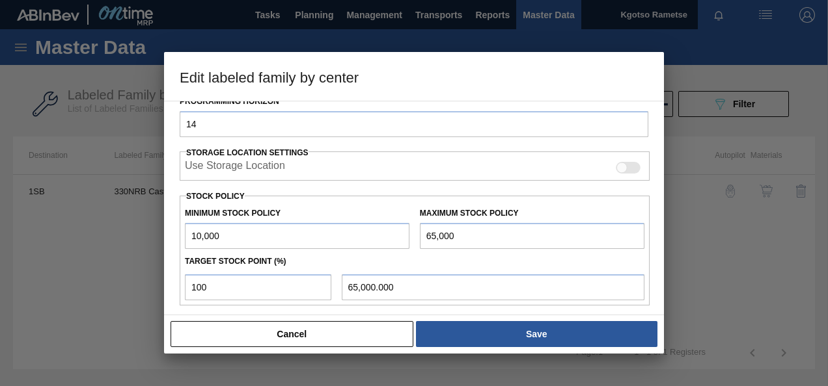
click at [194, 236] on input "10,000" at bounding box center [297, 236] width 224 height 26
drag, startPoint x: 191, startPoint y: 235, endPoint x: 170, endPoint y: 233, distance: 20.3
click at [170, 233] on div "Material Group Trays Family Tray 330NRB Labeled Family 330NRB Castle Double Mal…" at bounding box center [414, 208] width 500 height 215
click at [190, 232] on input "10,000" at bounding box center [297, 236] width 224 height 26
type input "110,000"
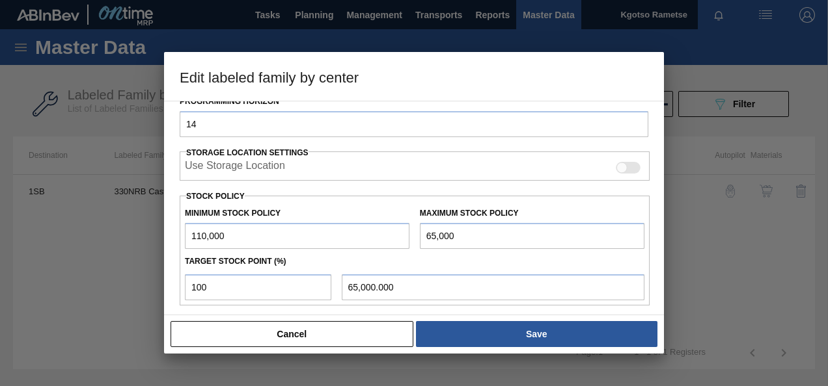
click at [422, 240] on input "65,000" at bounding box center [532, 236] width 224 height 26
type input "165,000"
type input "165,000.000"
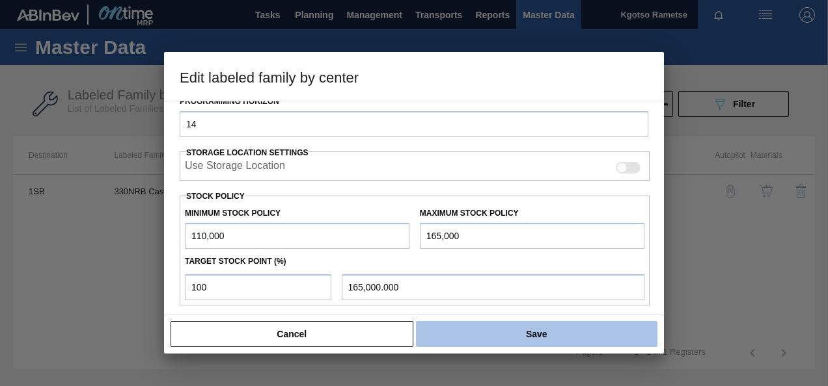
type input "165,000"
click at [507, 331] on button "Save" at bounding box center [536, 334] width 241 height 26
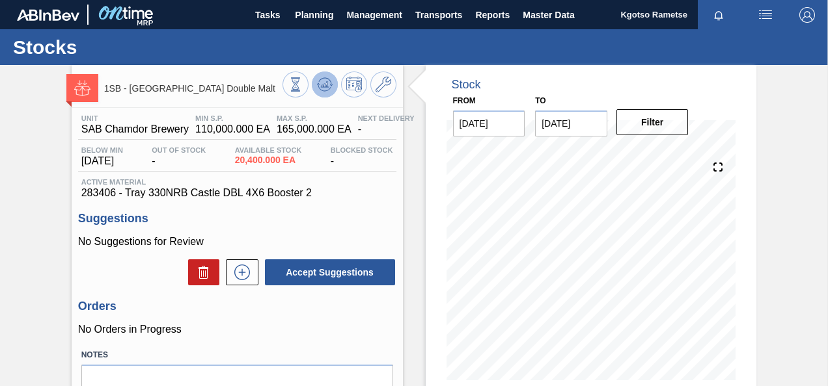
click at [331, 89] on icon at bounding box center [325, 85] width 16 height 16
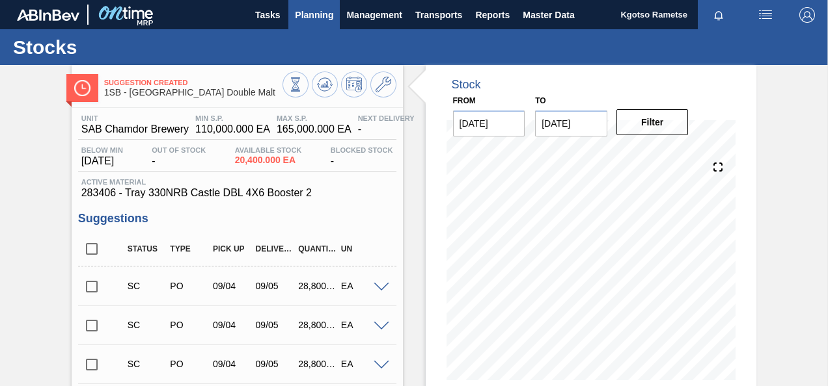
click at [305, 7] on span "Planning" at bounding box center [314, 15] width 38 height 16
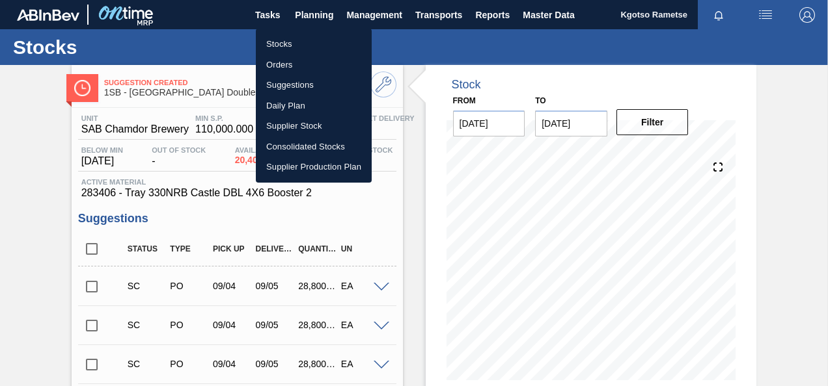
click at [286, 39] on li "Stocks" at bounding box center [314, 44] width 116 height 21
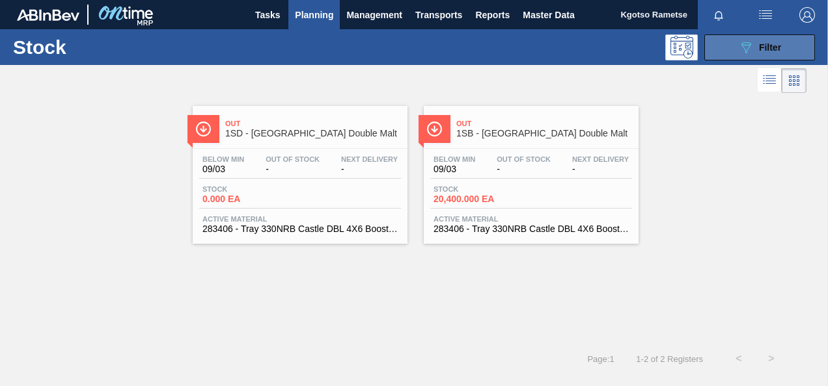
click at [715, 44] on button "089F7B8B-B2A5-4AFE-B5C0-19BA573D28AC Filter" at bounding box center [759, 47] width 111 height 26
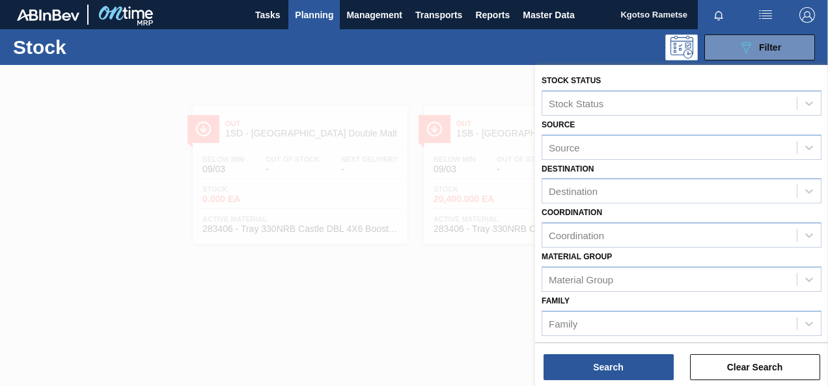
click at [717, 209] on div "Coordination Coordination" at bounding box center [681, 226] width 280 height 44
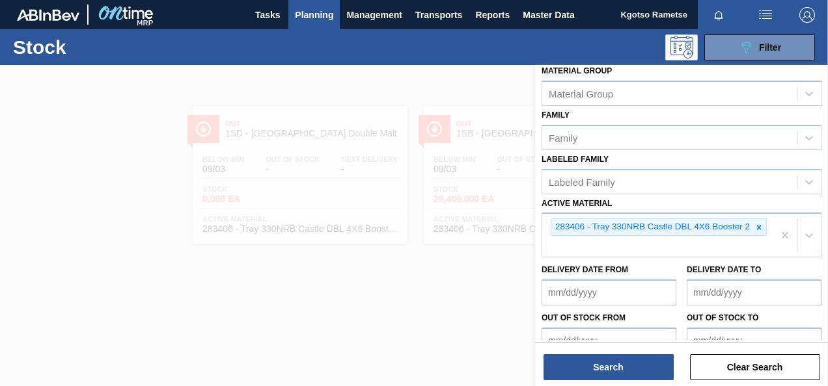
scroll to position [252, 0]
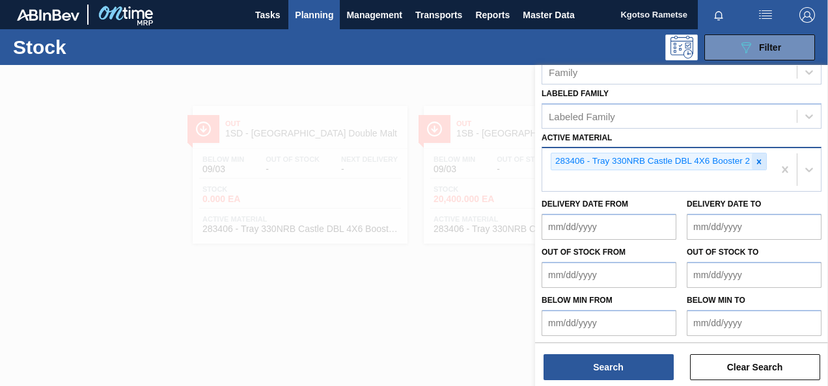
click at [760, 161] on icon at bounding box center [758, 161] width 9 height 9
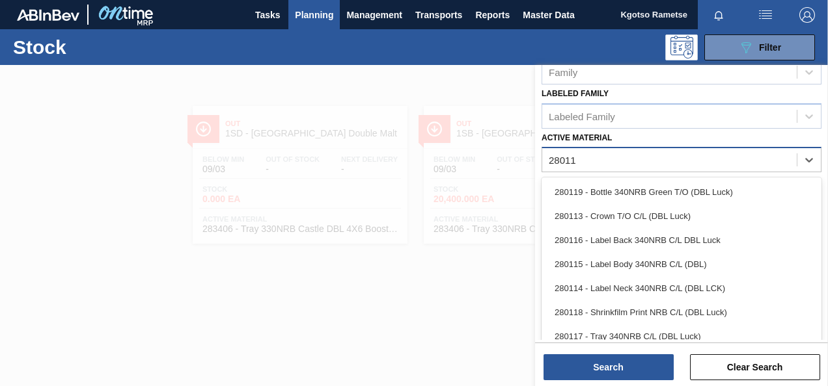
type Material "280113"
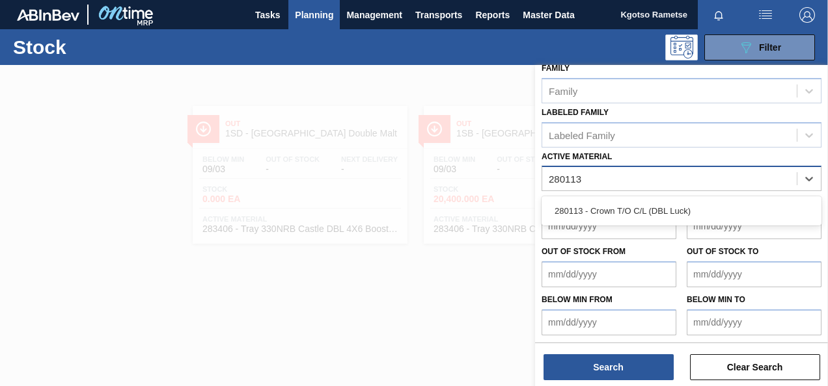
click at [671, 211] on div "280113 - Crown T/O C/L (DBL Luck)" at bounding box center [681, 211] width 280 height 24
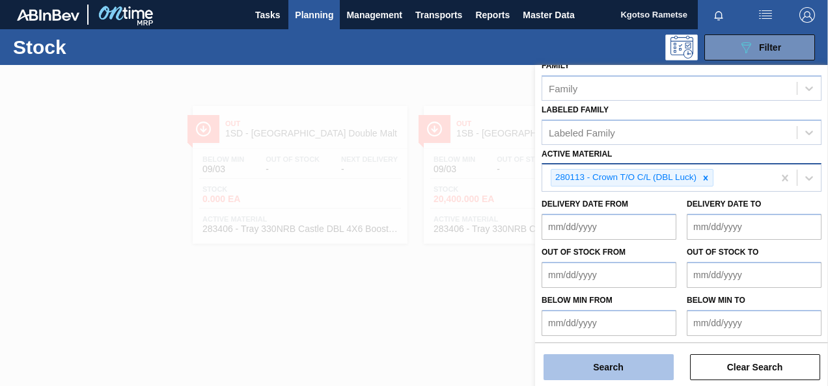
click at [614, 366] on button "Search" at bounding box center [608, 368] width 130 height 26
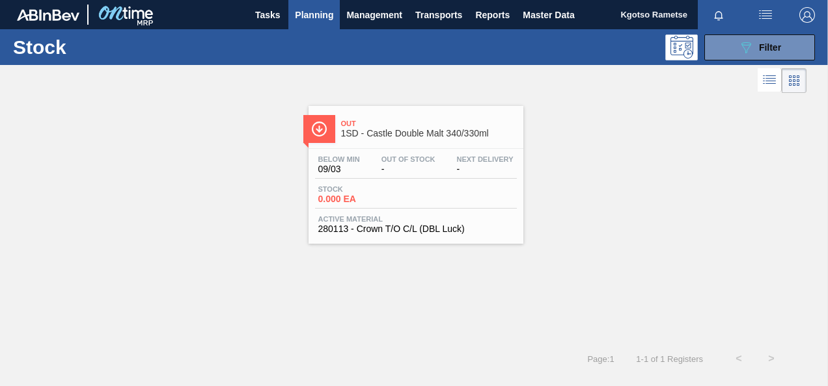
click at [381, 138] on div "Out 1SD - Castle Double Malt 340/330ml" at bounding box center [429, 129] width 176 height 29
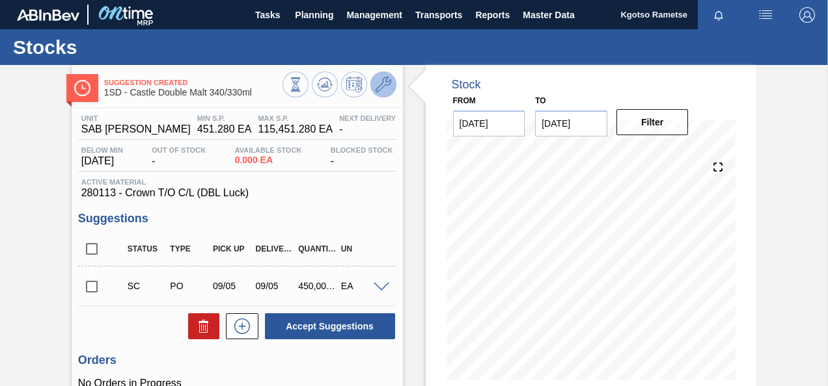
click at [386, 78] on icon at bounding box center [383, 85] width 16 height 16
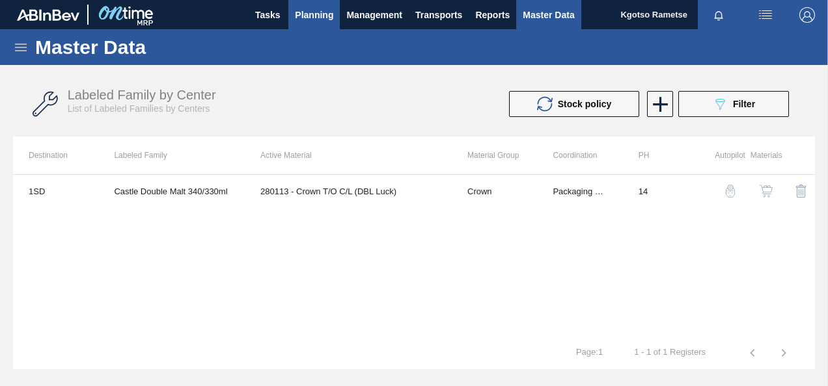
click at [316, 10] on span "Planning" at bounding box center [314, 15] width 38 height 16
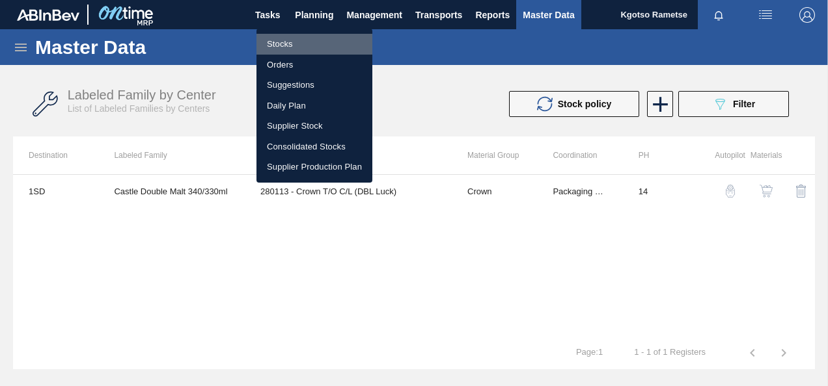
click at [294, 38] on li "Stocks" at bounding box center [314, 44] width 116 height 21
